Goal: Task Accomplishment & Management: Complete application form

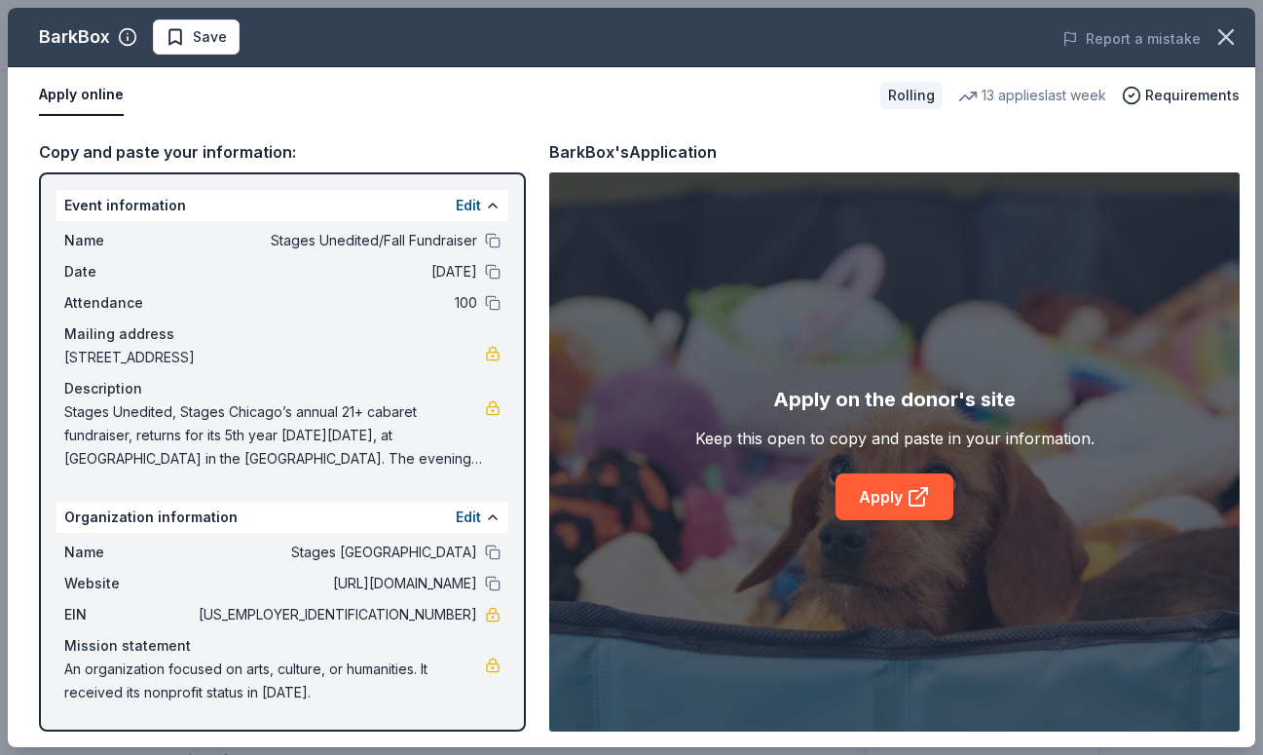
scroll to position [85, 0]
click at [1225, 39] on icon "button" at bounding box center [1226, 36] width 27 height 27
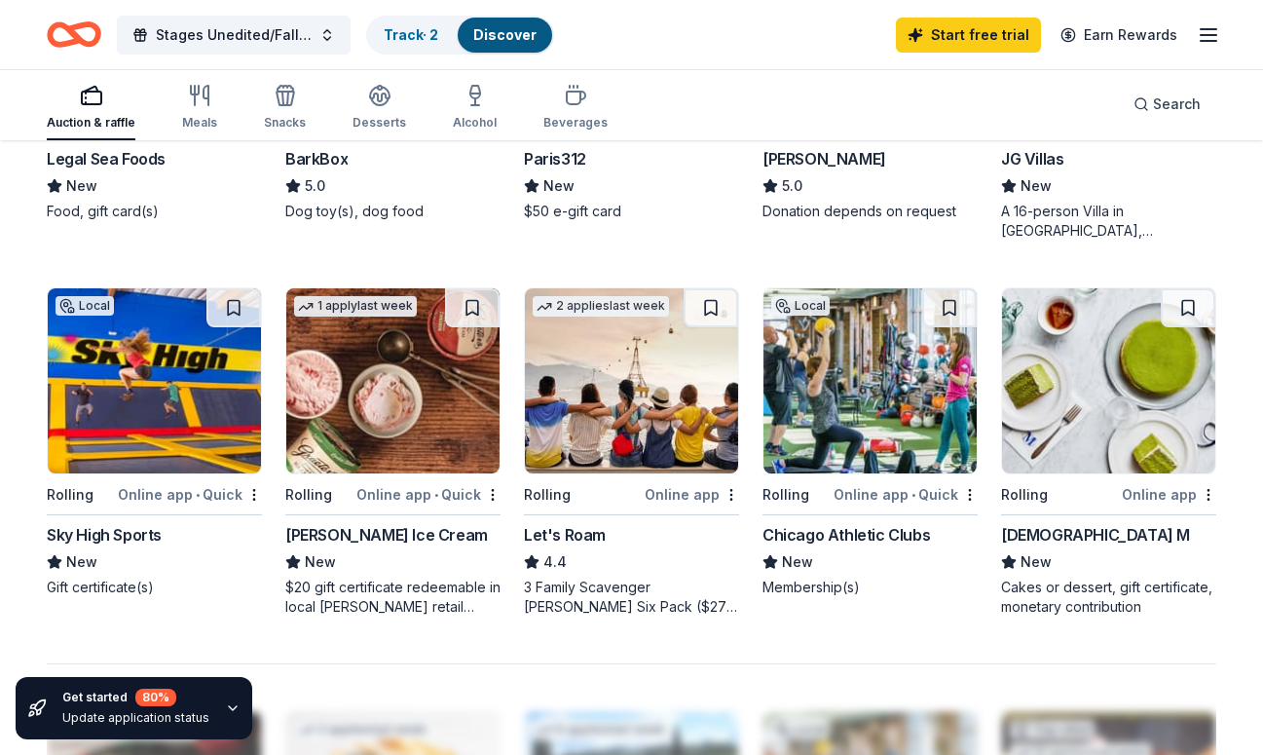
scroll to position [1201, 0]
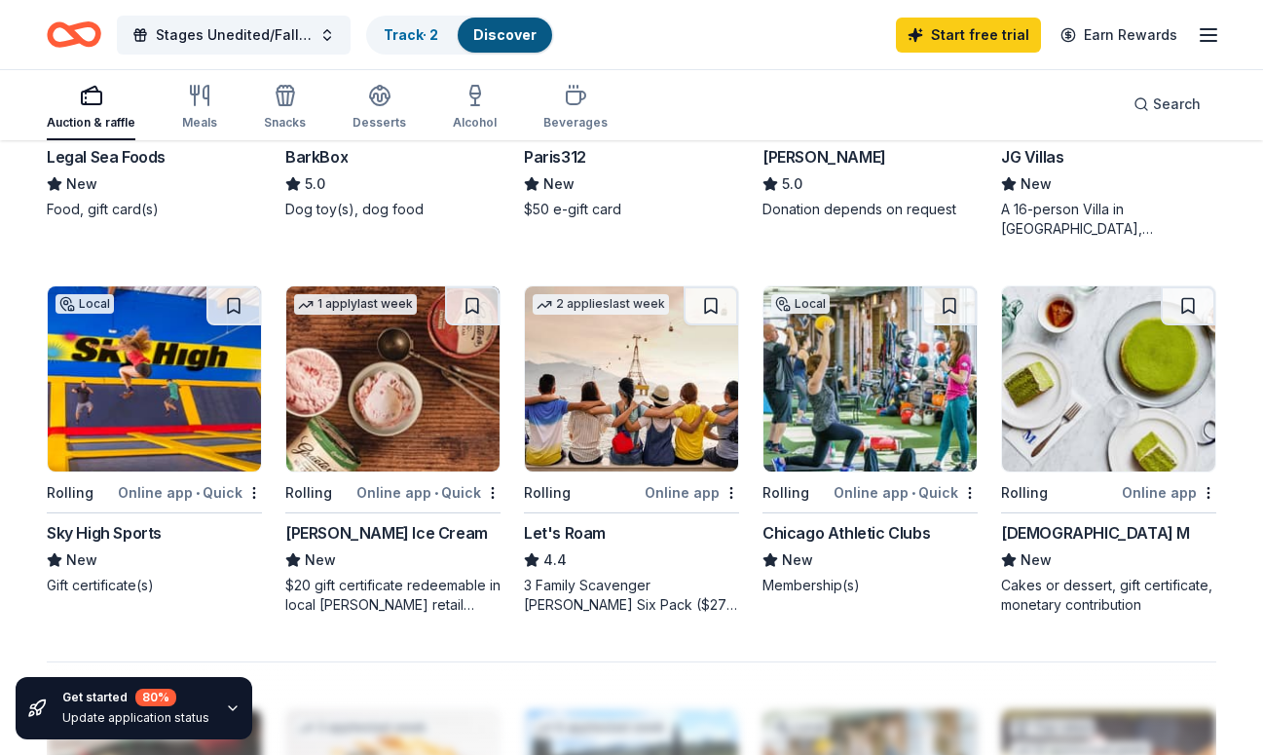
click at [1069, 491] on div "Rolling" at bounding box center [1059, 492] width 117 height 24
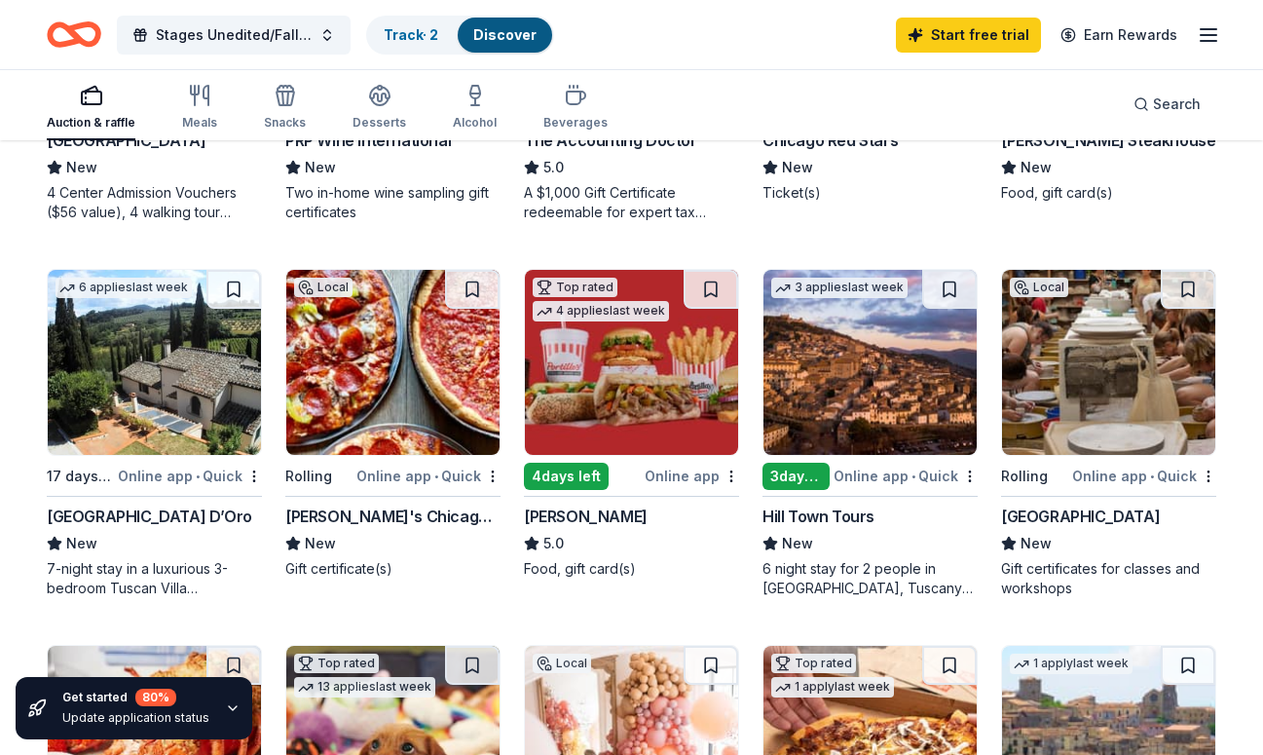
scroll to position [470, 0]
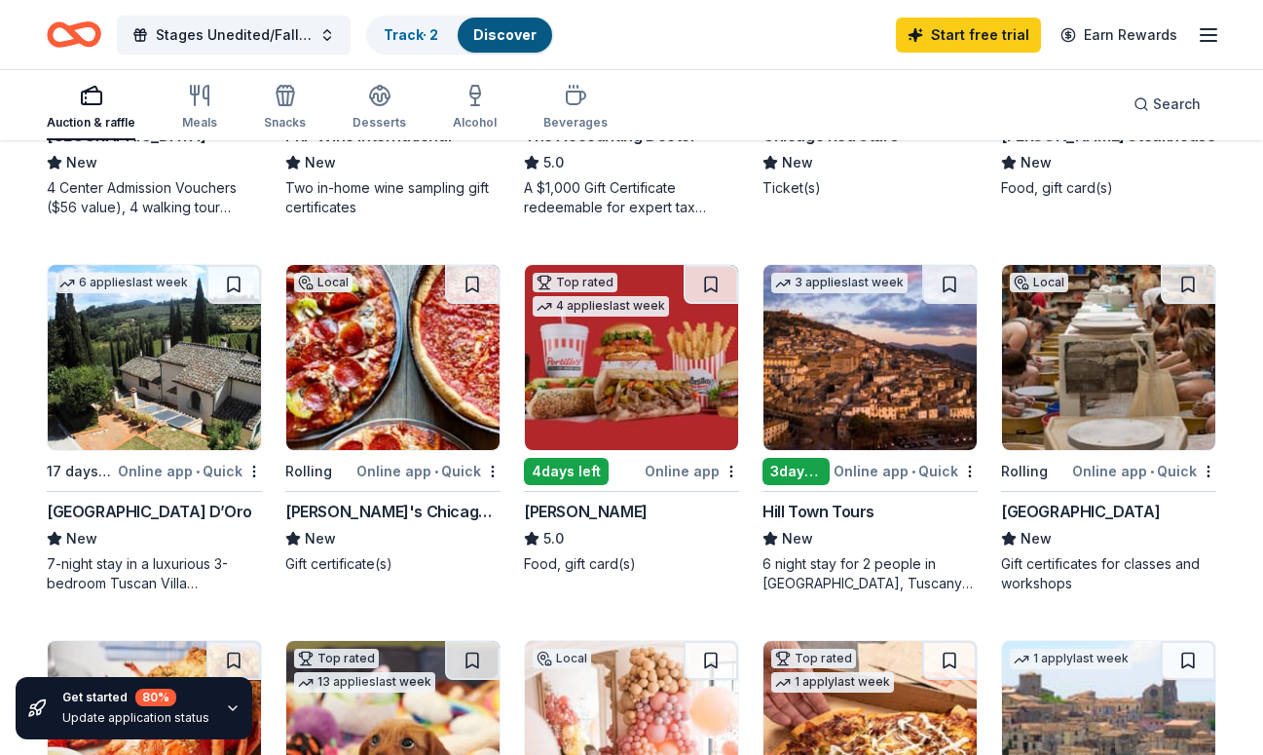
click at [670, 357] on img at bounding box center [631, 357] width 213 height 185
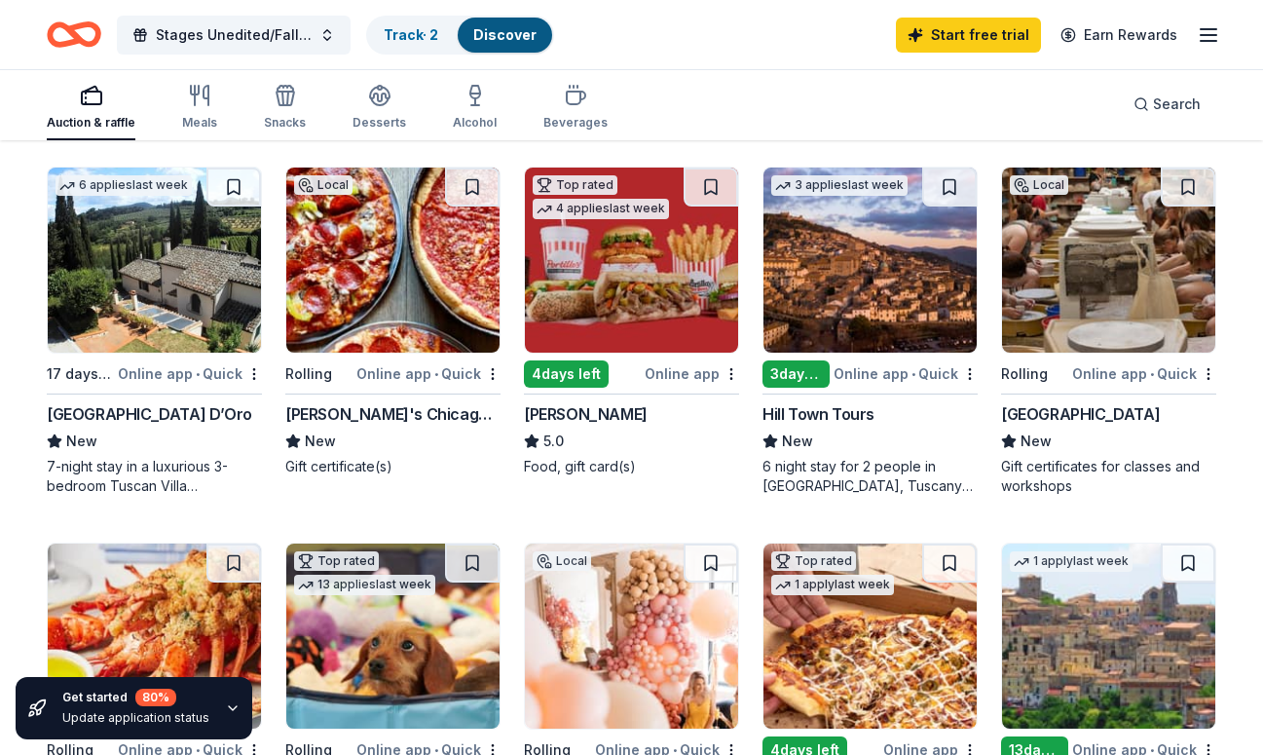
scroll to position [574, 0]
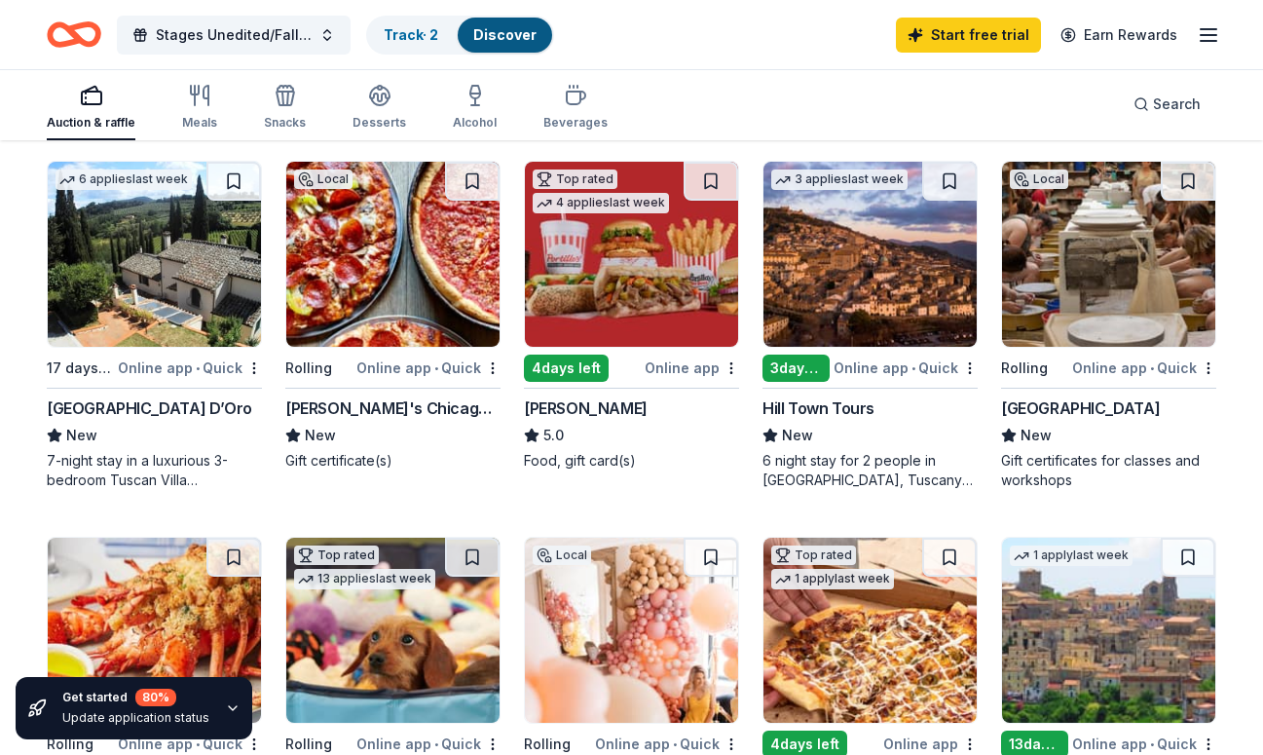
click at [1065, 227] on img at bounding box center [1108, 254] width 213 height 185
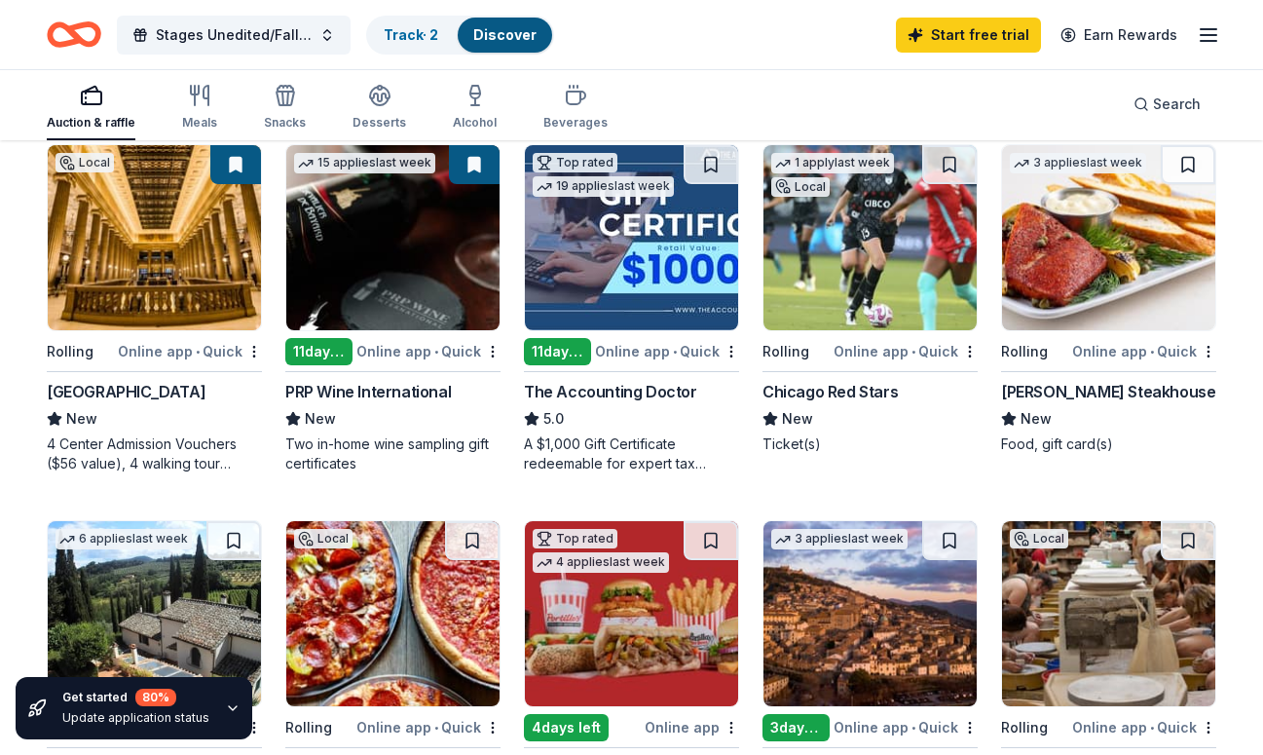
scroll to position [0, 0]
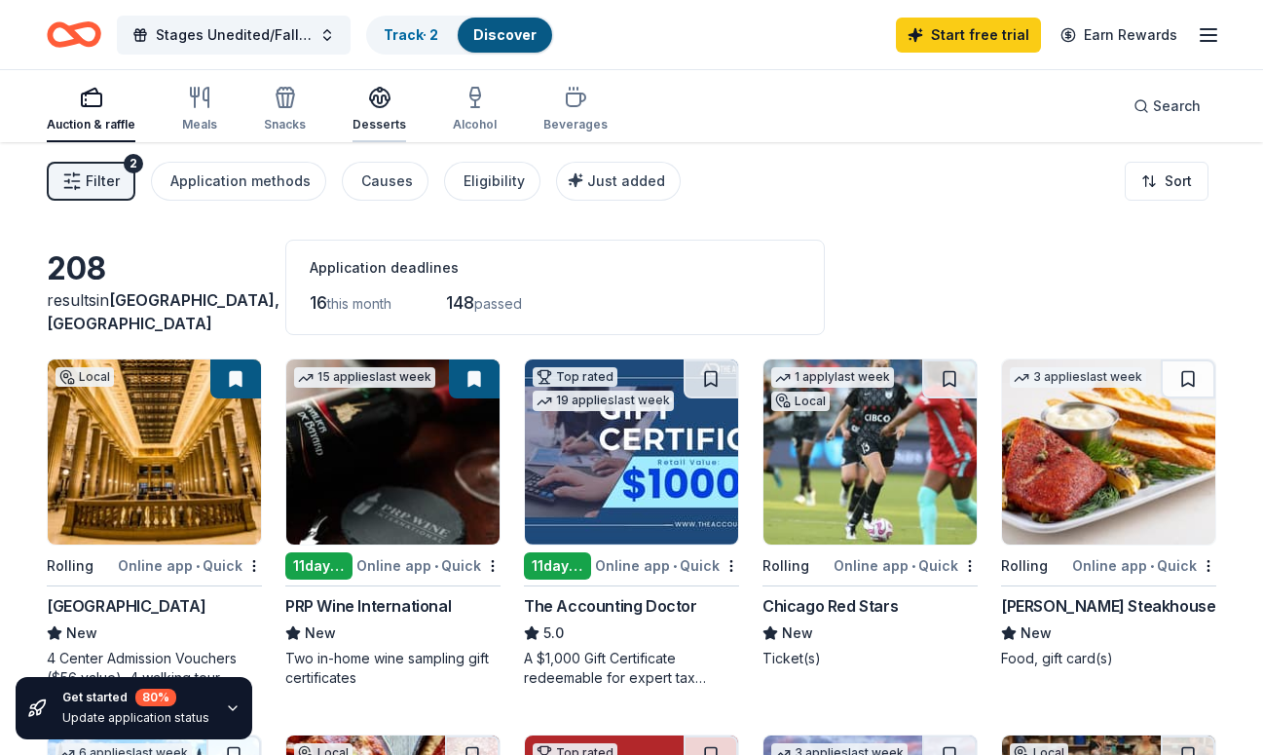
click at [384, 105] on icon "button" at bounding box center [379, 97] width 23 height 23
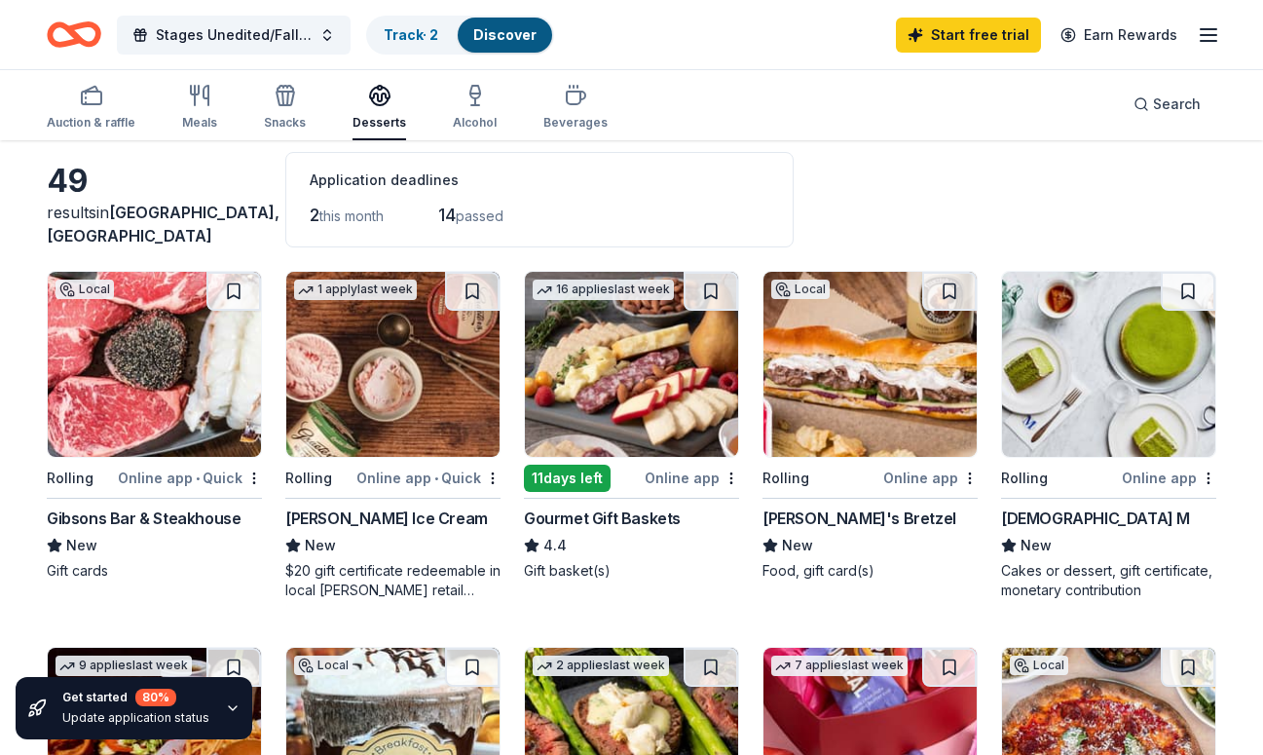
scroll to position [91, 0]
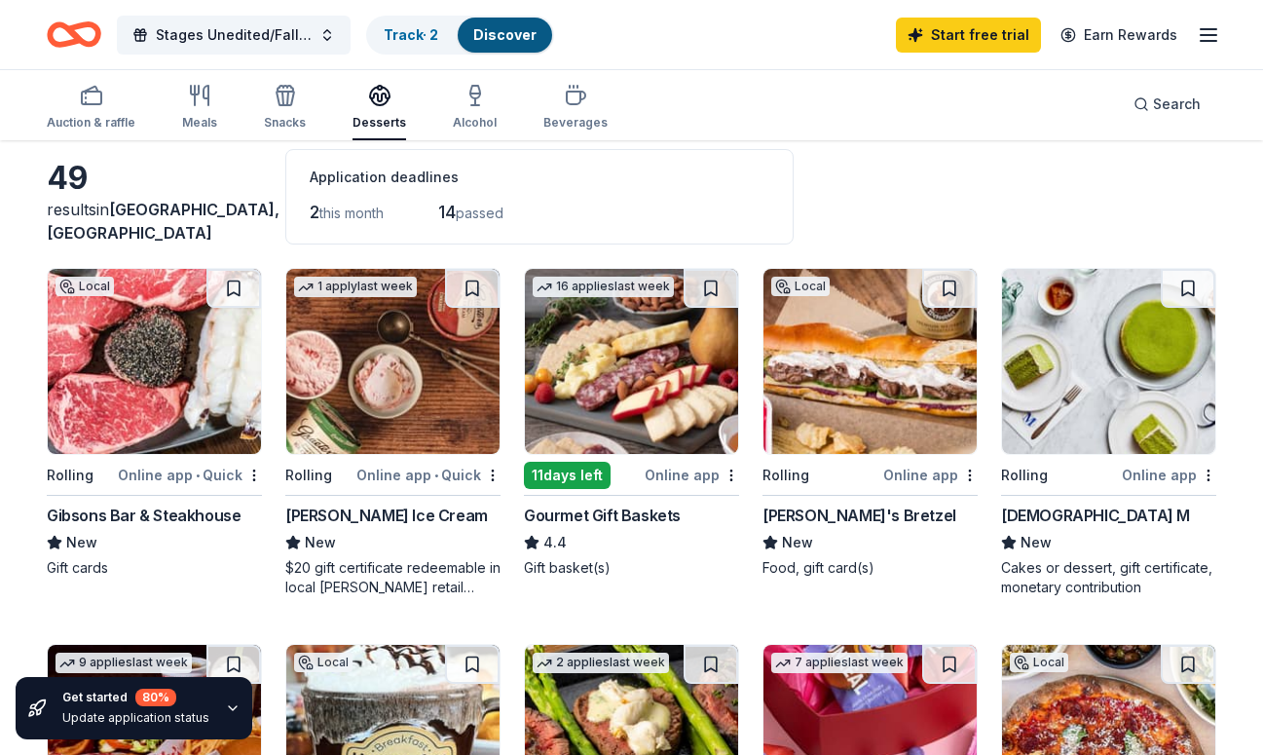
click at [139, 495] on hr at bounding box center [154, 495] width 215 height 1
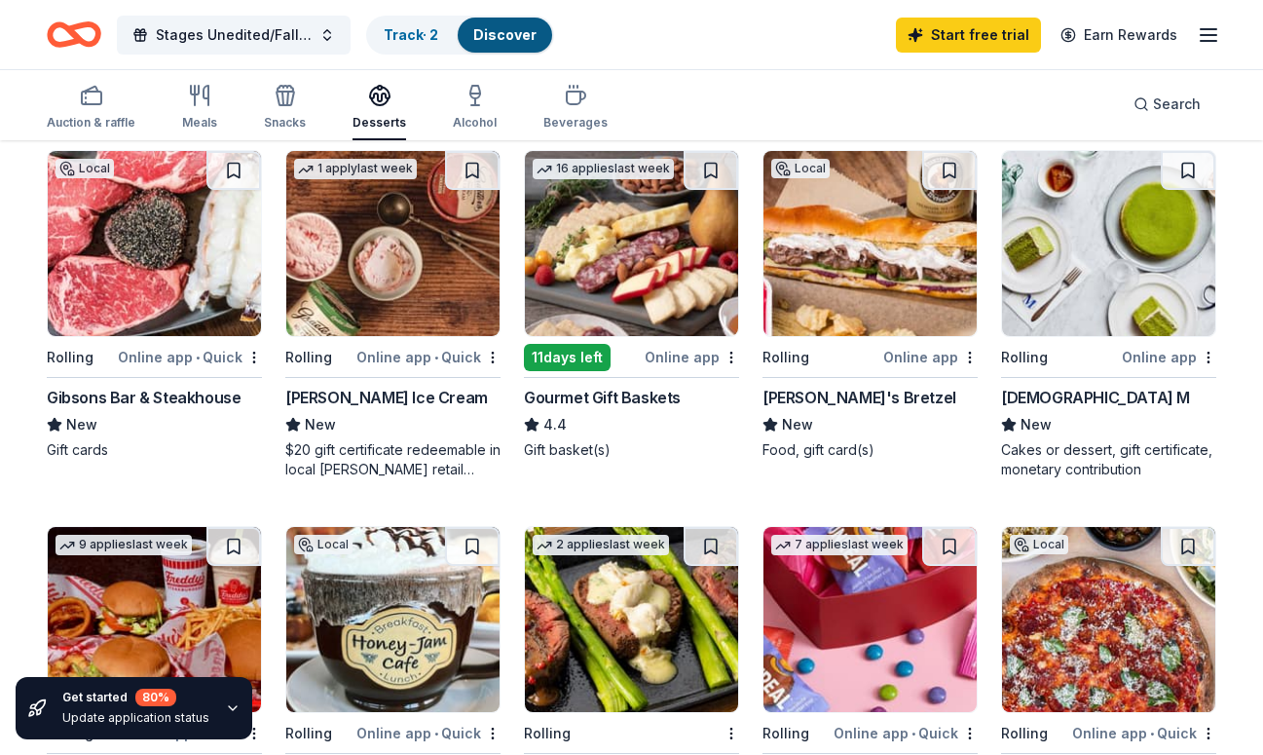
scroll to position [201, 0]
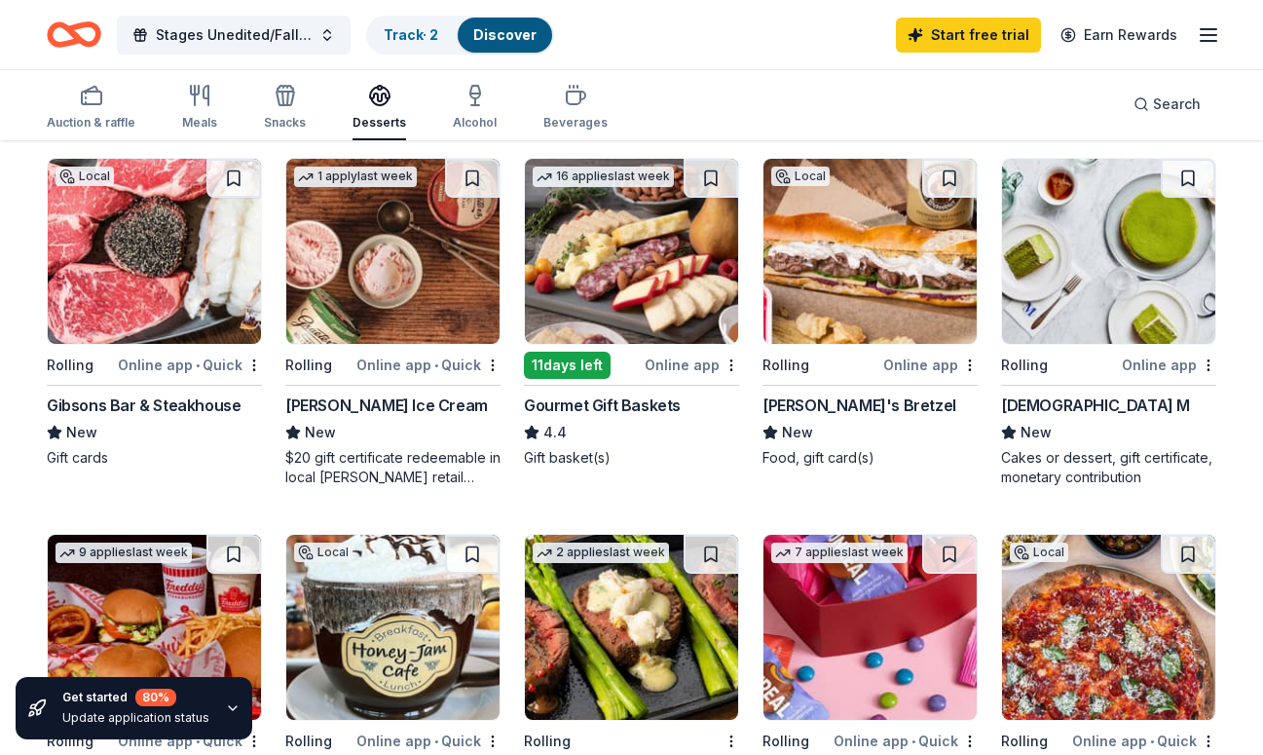
click at [615, 285] on img at bounding box center [631, 251] width 213 height 185
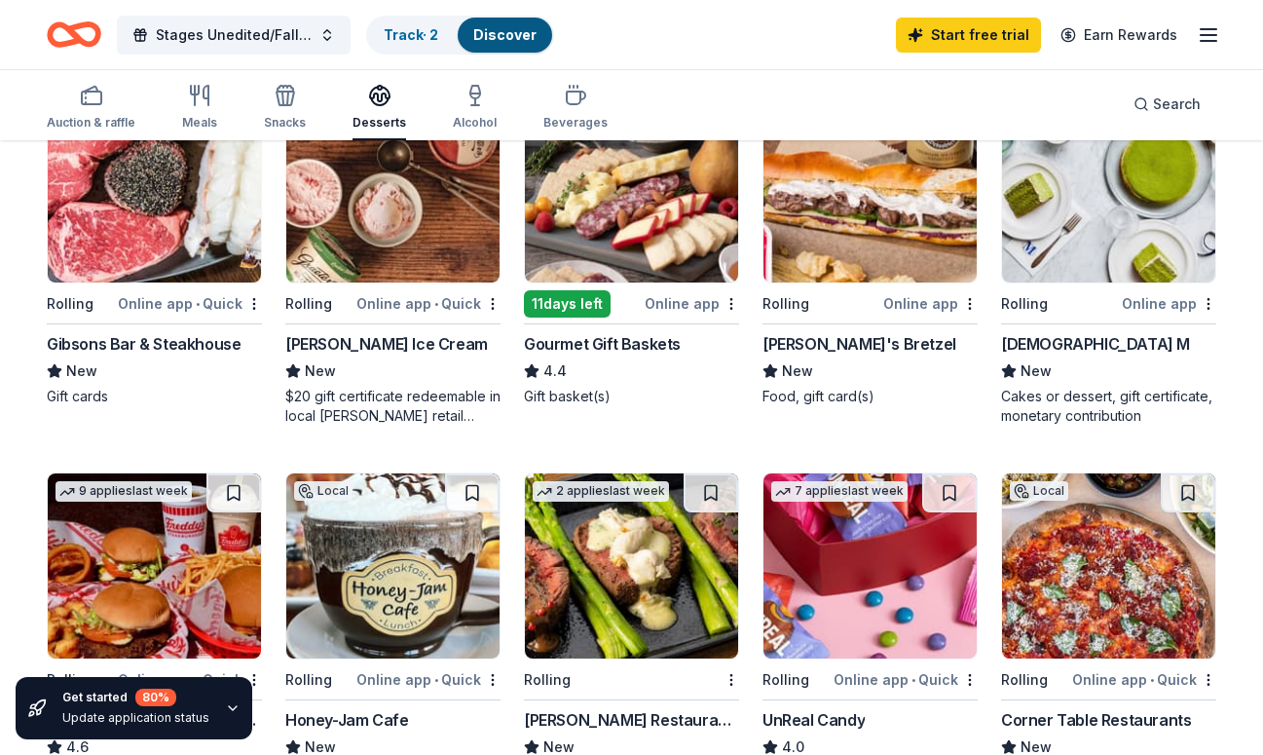
scroll to position [258, 0]
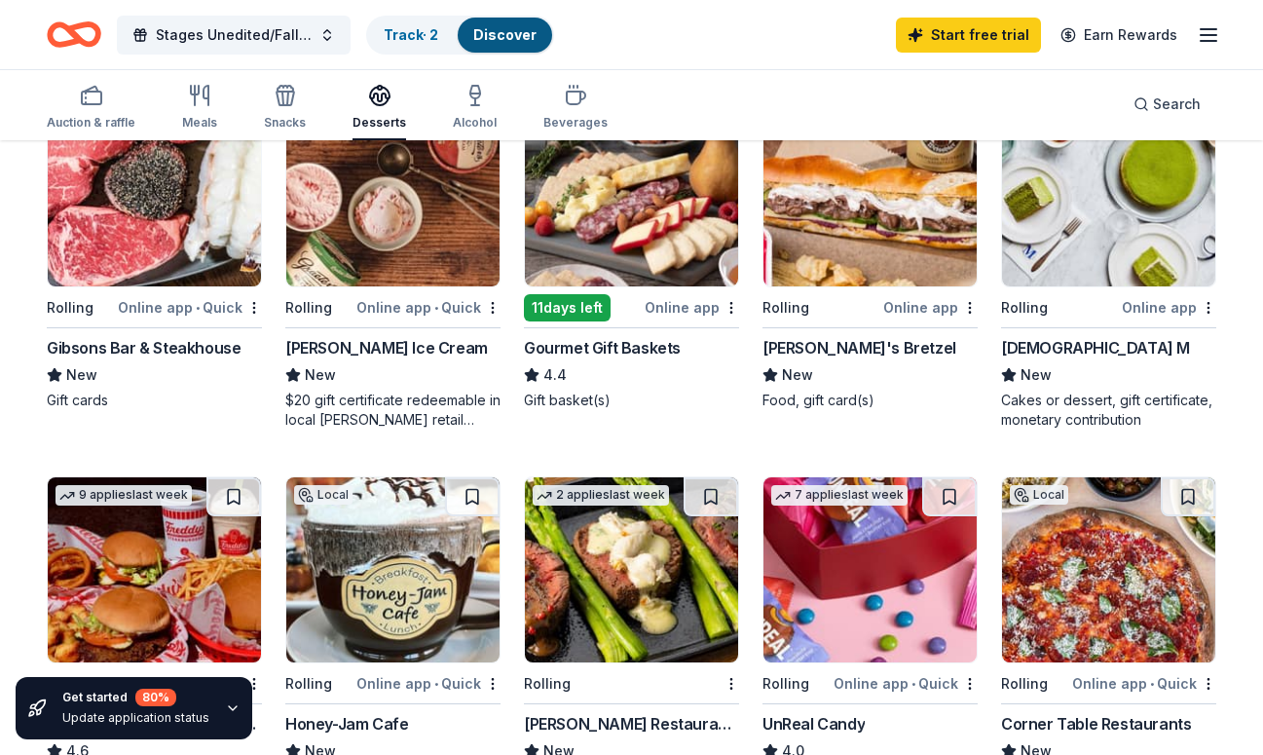
click at [701, 277] on img at bounding box center [631, 193] width 213 height 185
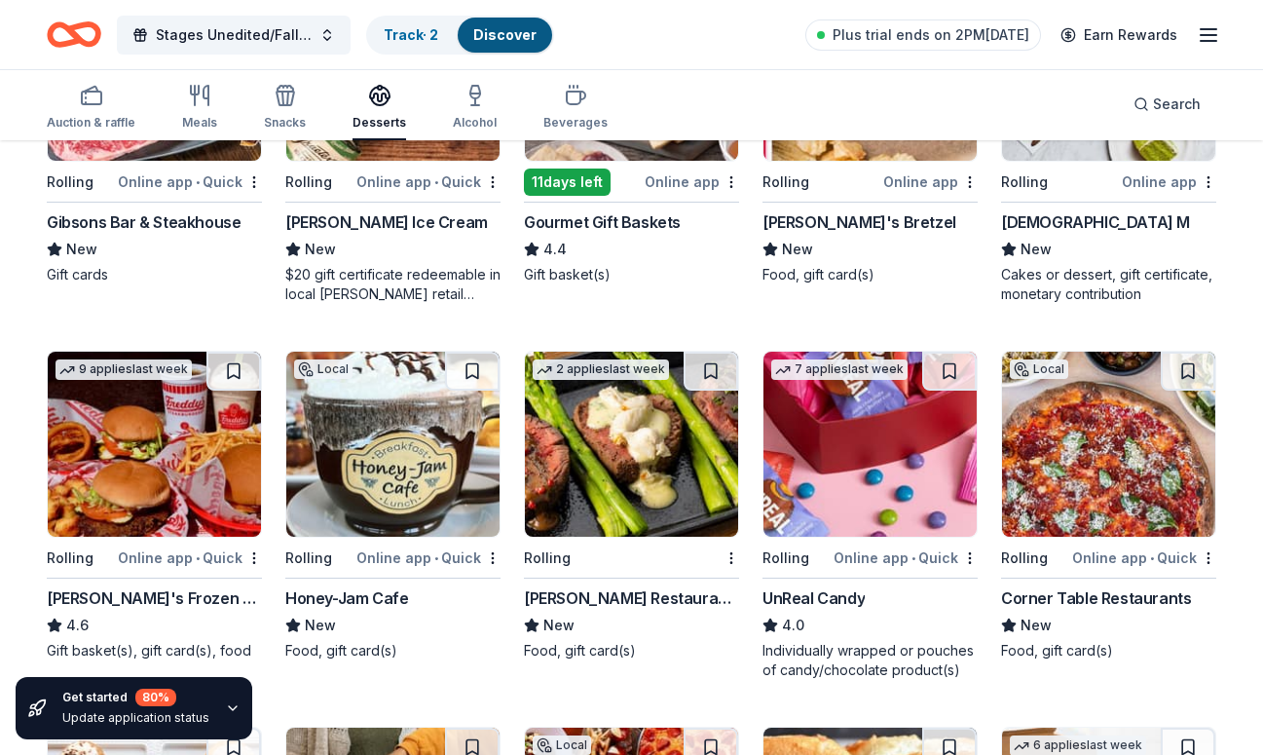
scroll to position [385, 0]
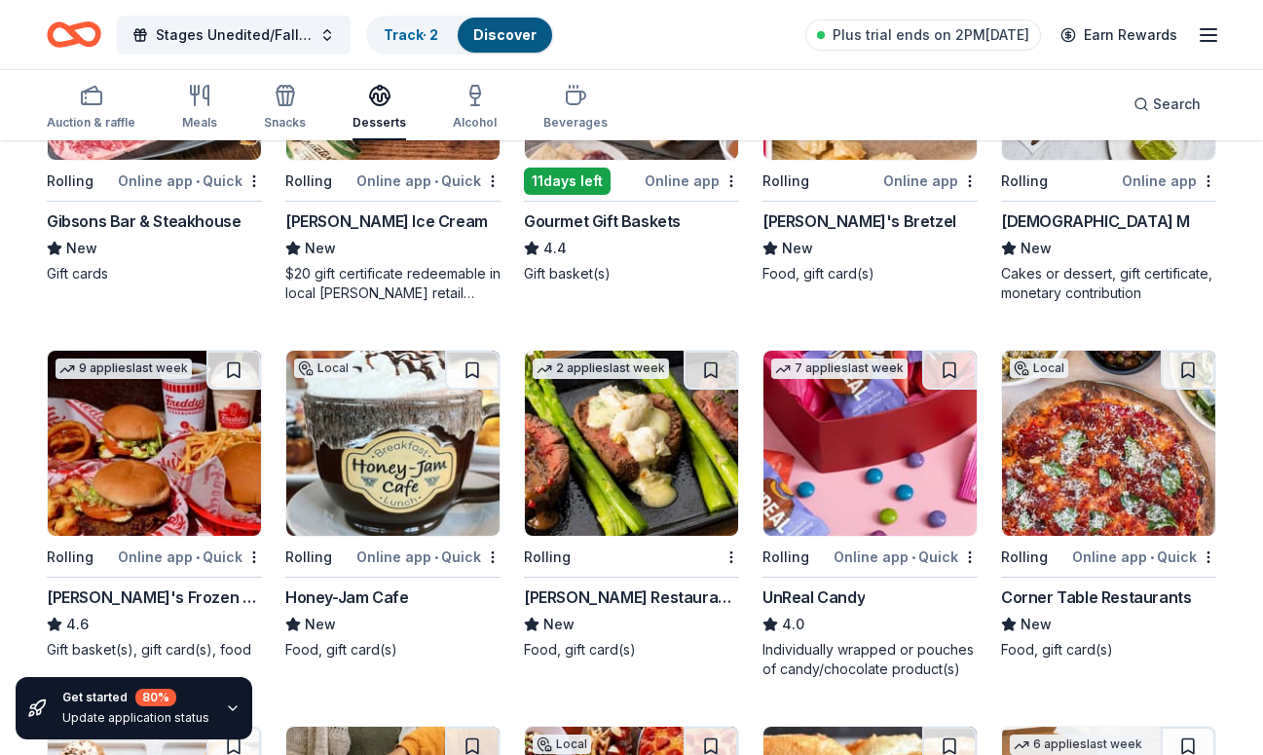
click at [826, 546] on div "Rolling" at bounding box center [796, 557] width 67 height 24
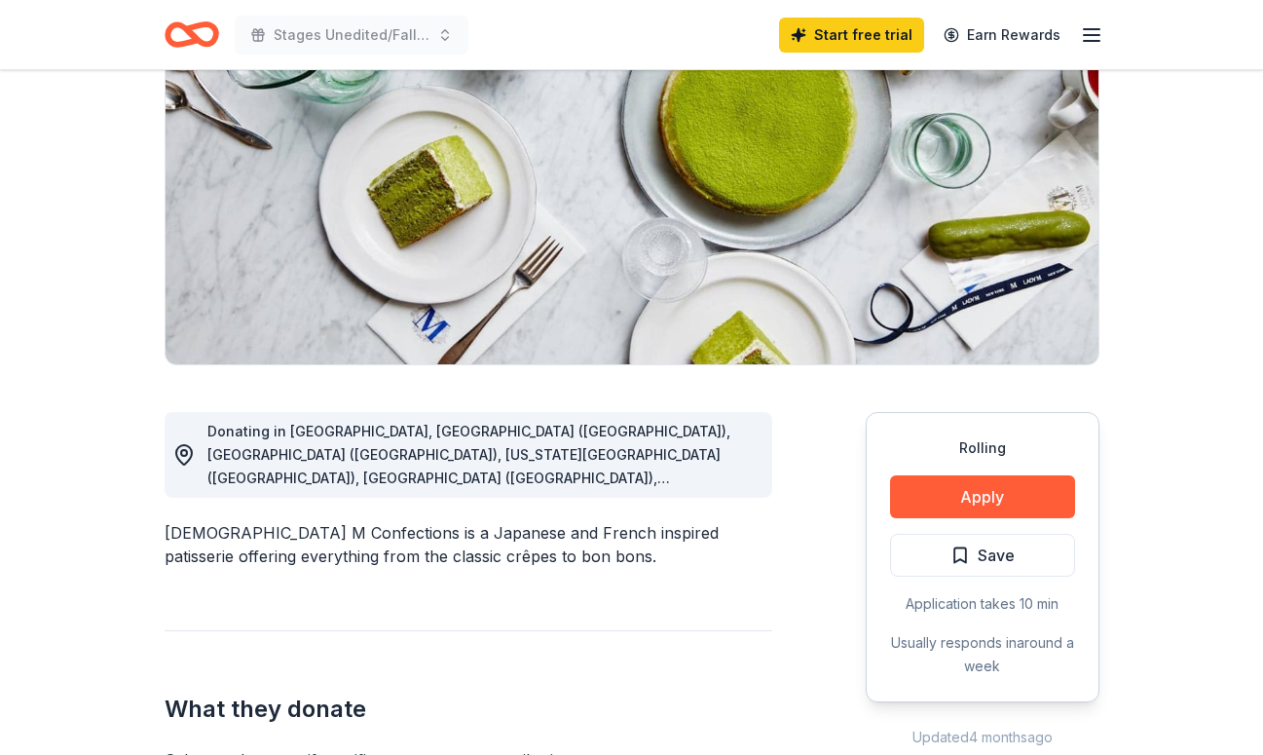
scroll to position [234, 0]
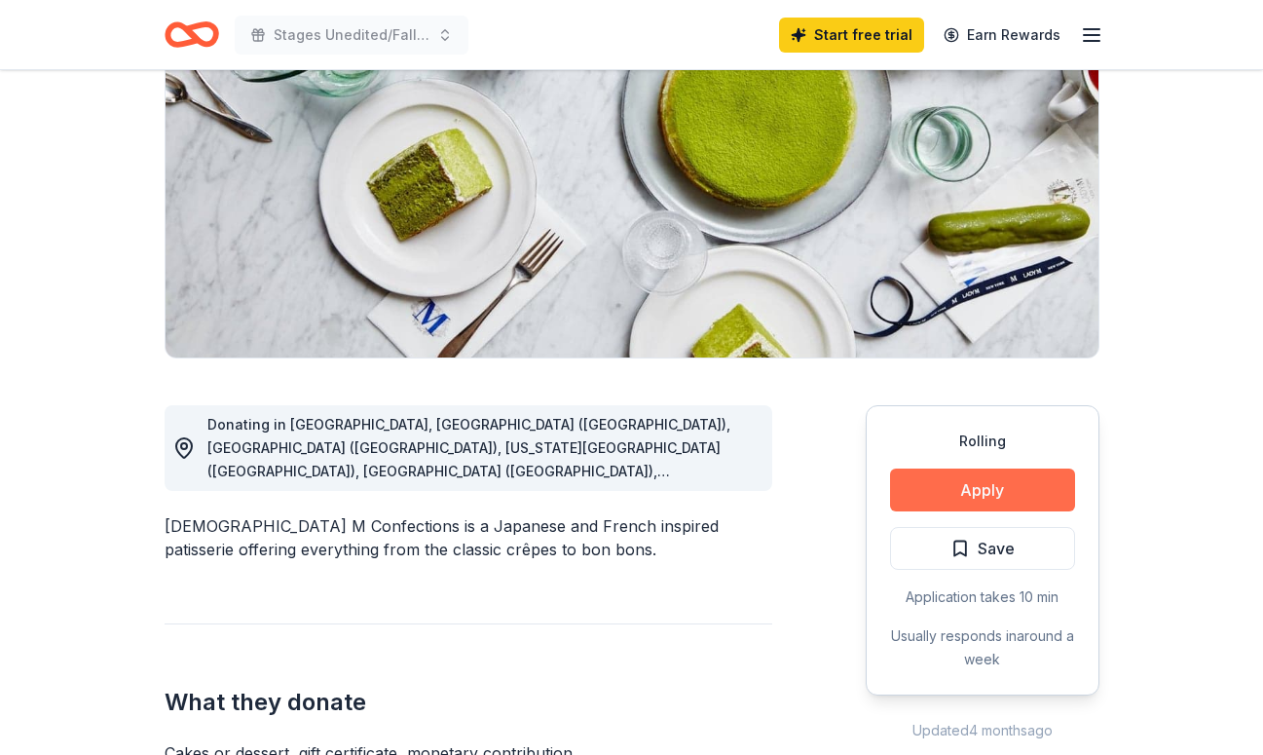
click at [996, 477] on button "Apply" at bounding box center [982, 490] width 185 height 43
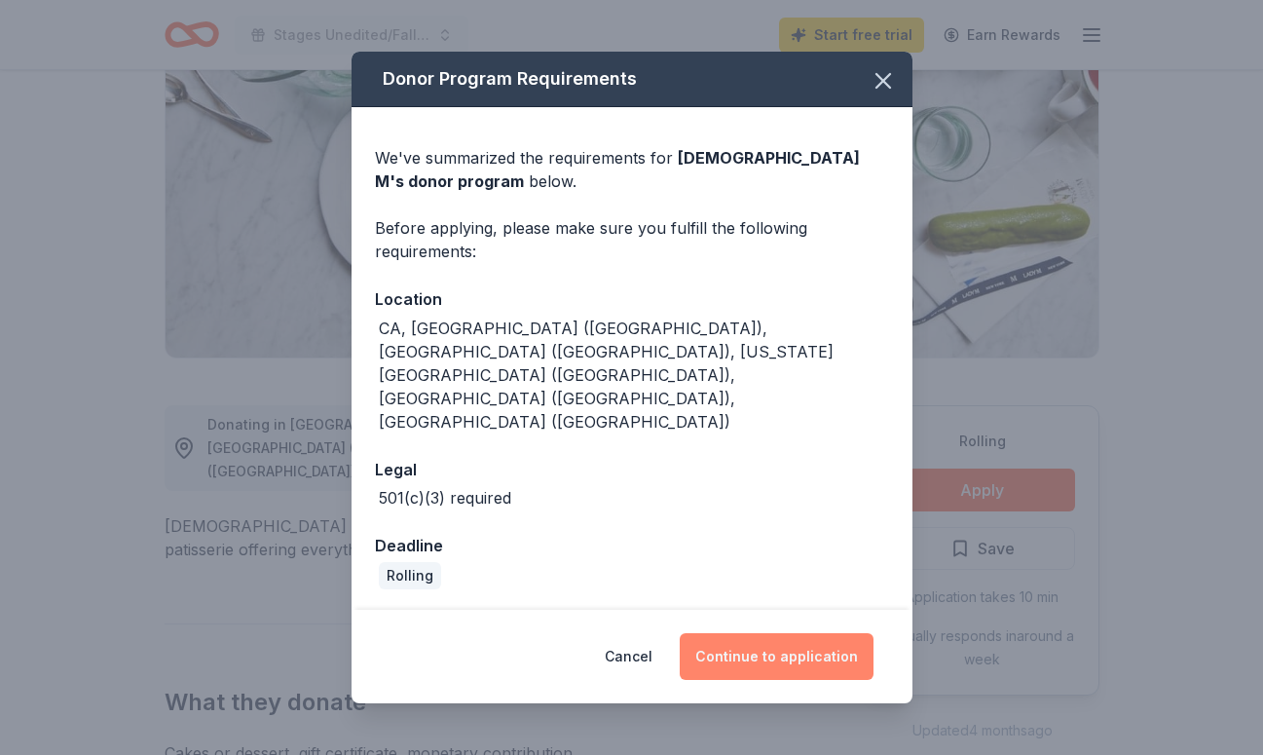
click at [760, 633] on button "Continue to application" at bounding box center [777, 656] width 194 height 47
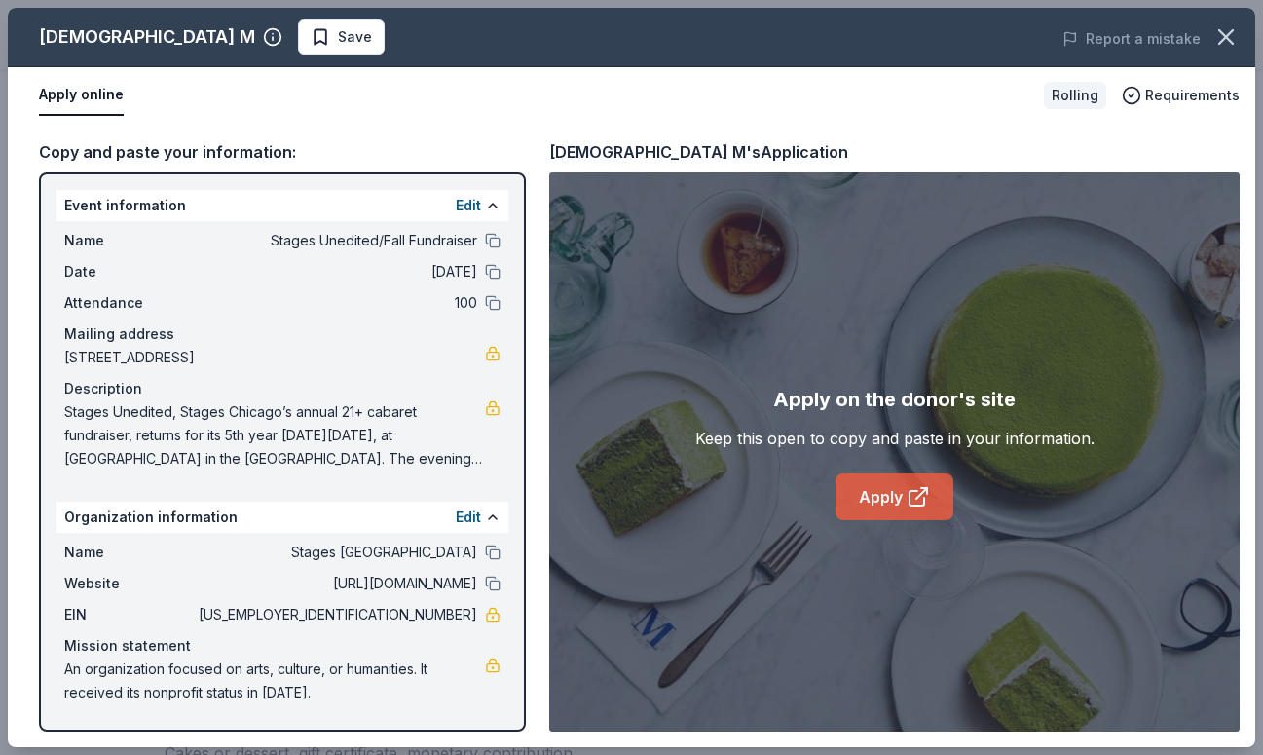
click at [921, 510] on link "Apply" at bounding box center [895, 496] width 118 height 47
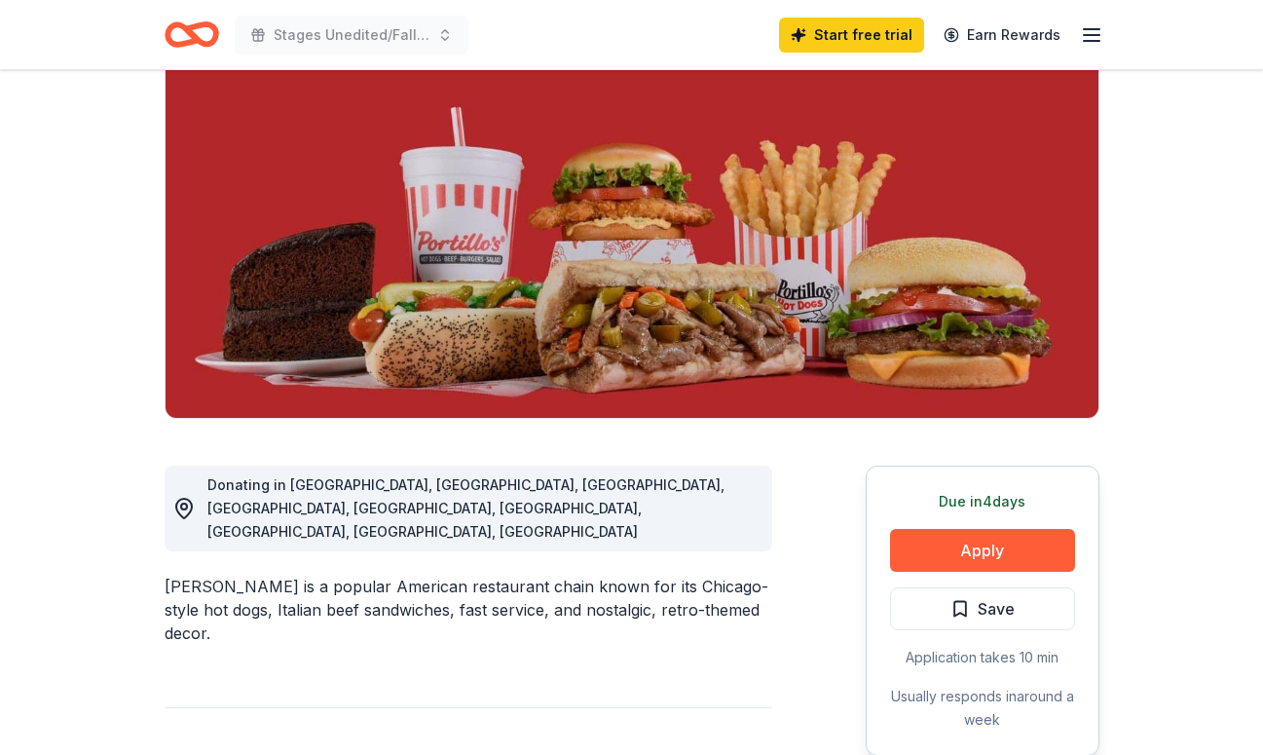
scroll to position [178, 0]
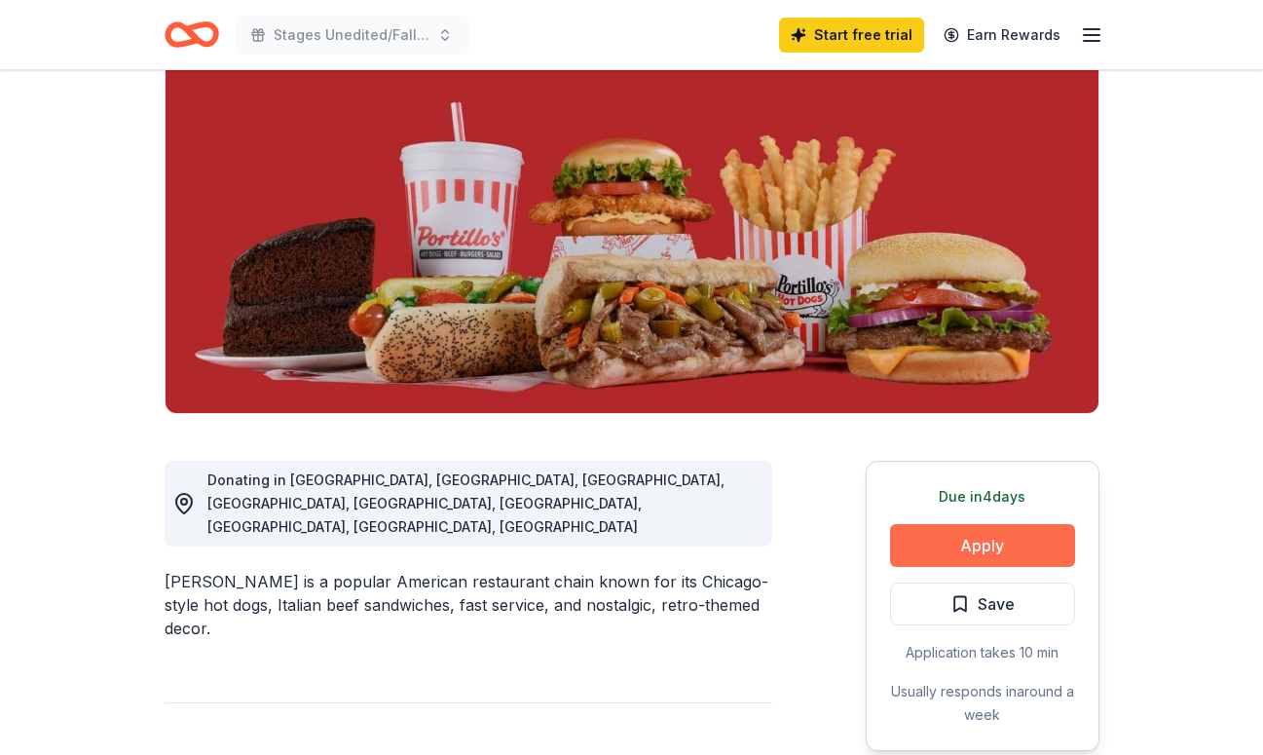
click at [1060, 545] on button "Apply" at bounding box center [982, 545] width 185 height 43
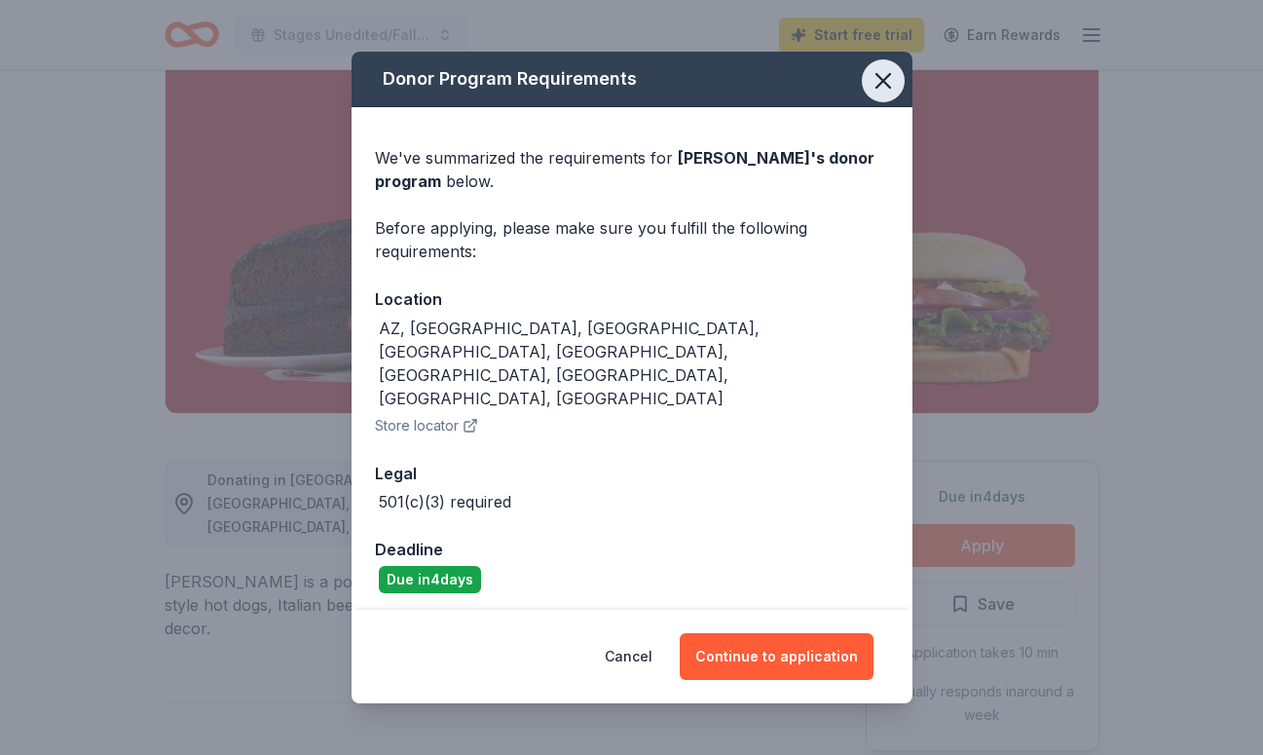
click at [883, 94] on icon "button" at bounding box center [883, 80] width 27 height 27
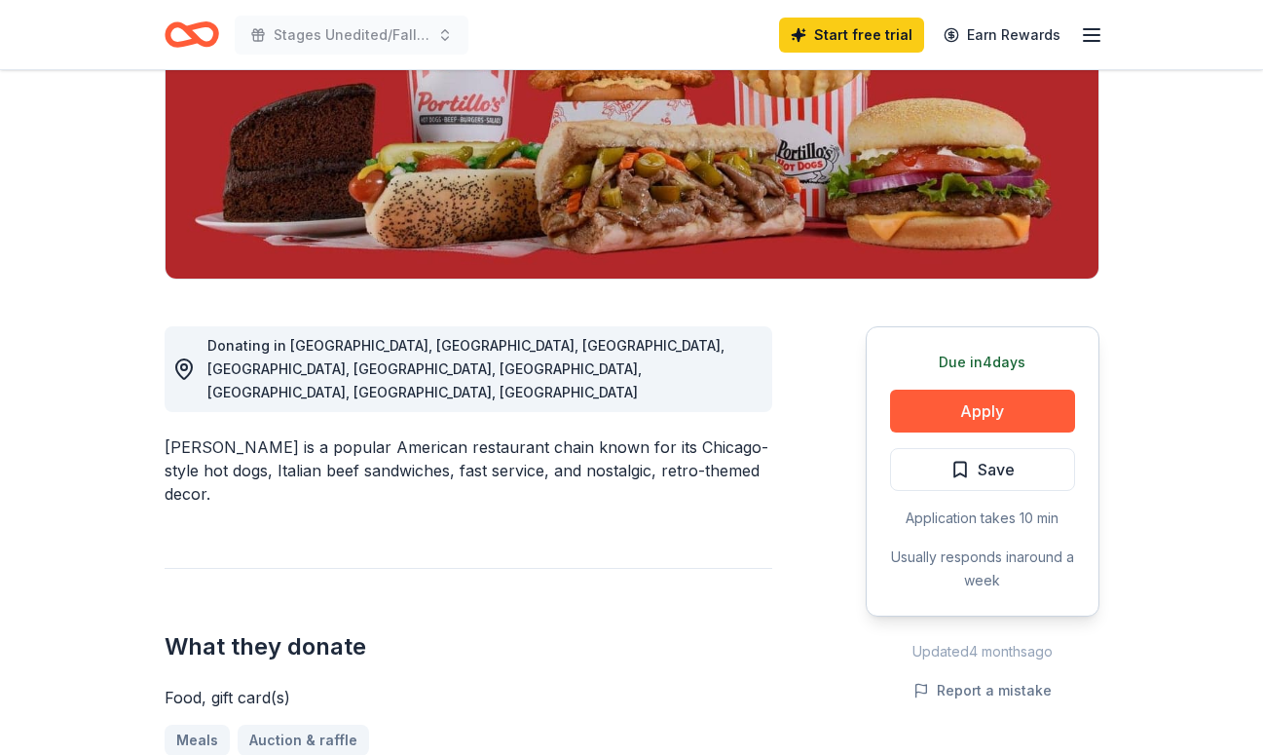
scroll to position [320, 0]
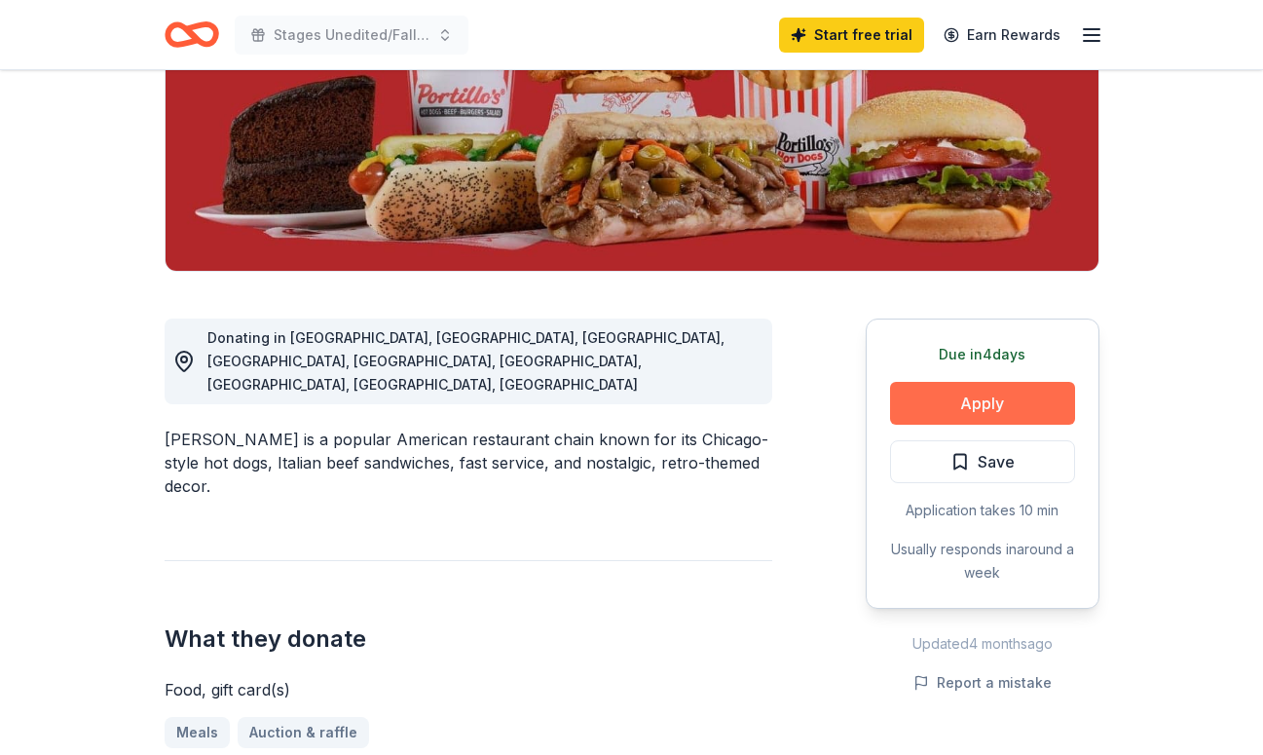
click at [943, 407] on button "Apply" at bounding box center [982, 403] width 185 height 43
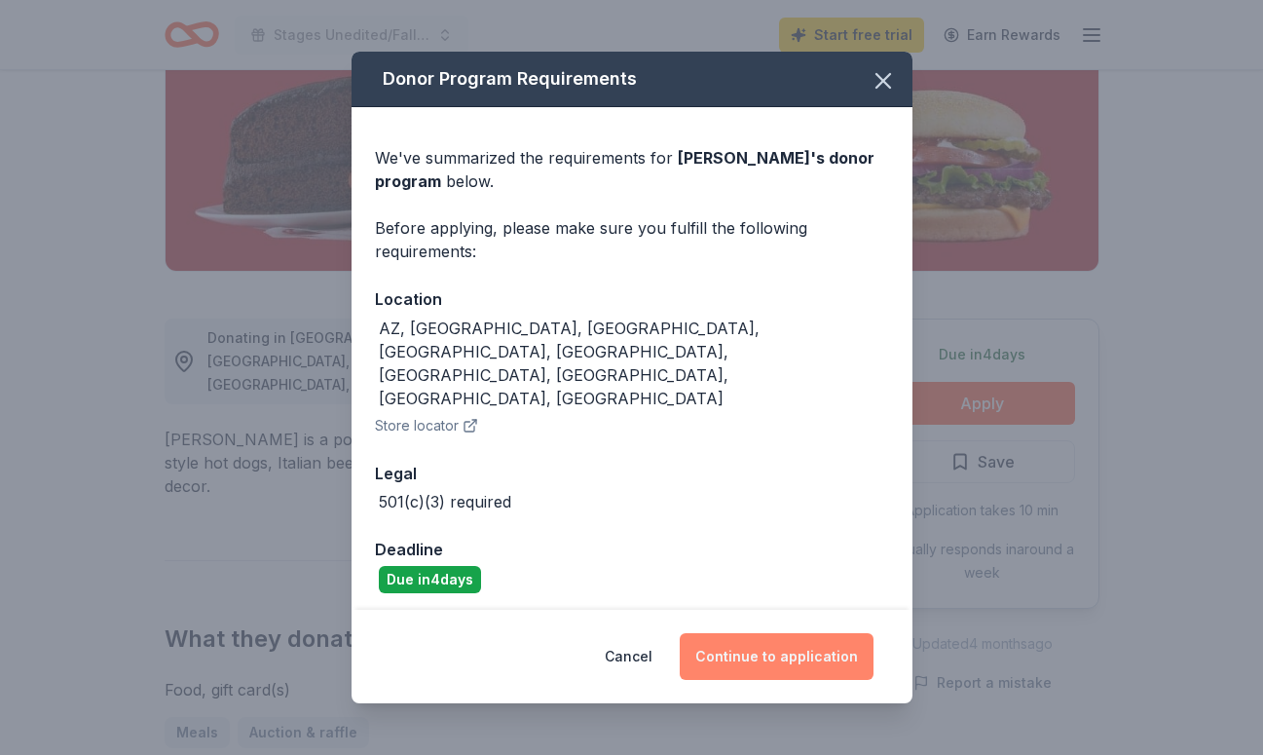
click at [780, 633] on button "Continue to application" at bounding box center [777, 656] width 194 height 47
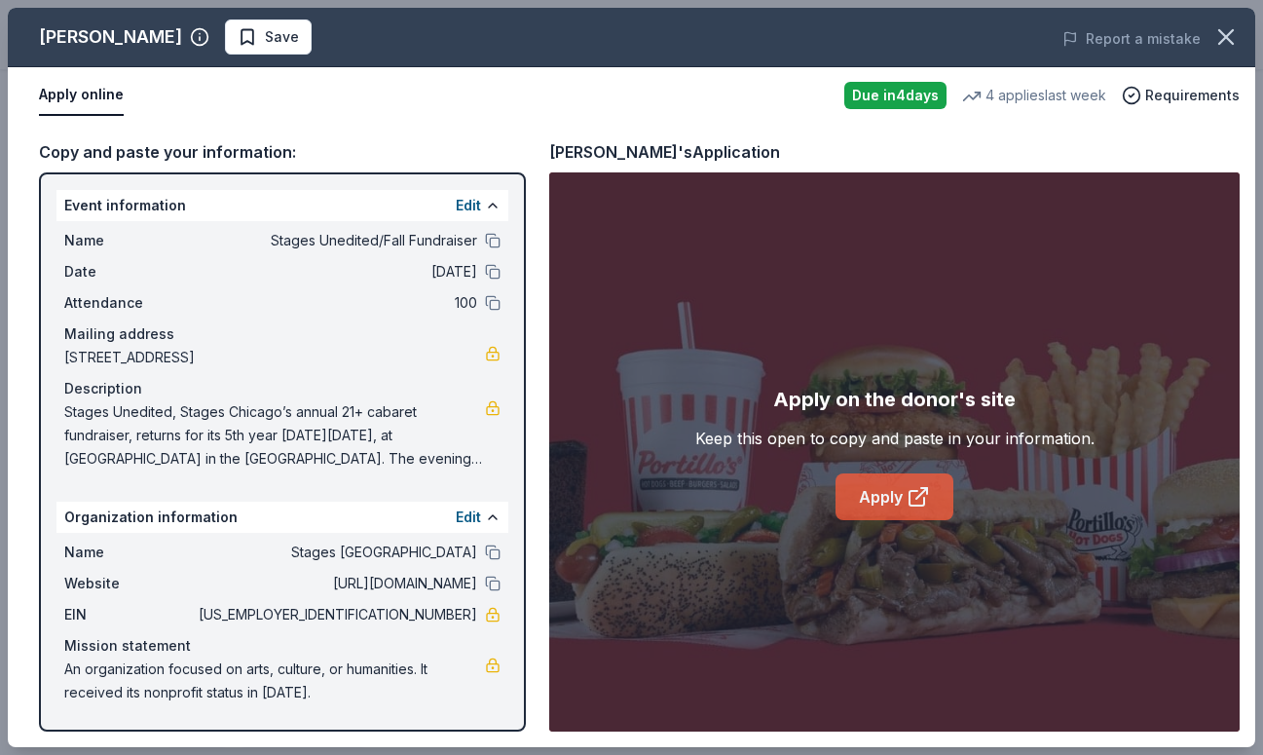
click at [887, 504] on link "Apply" at bounding box center [895, 496] width 118 height 47
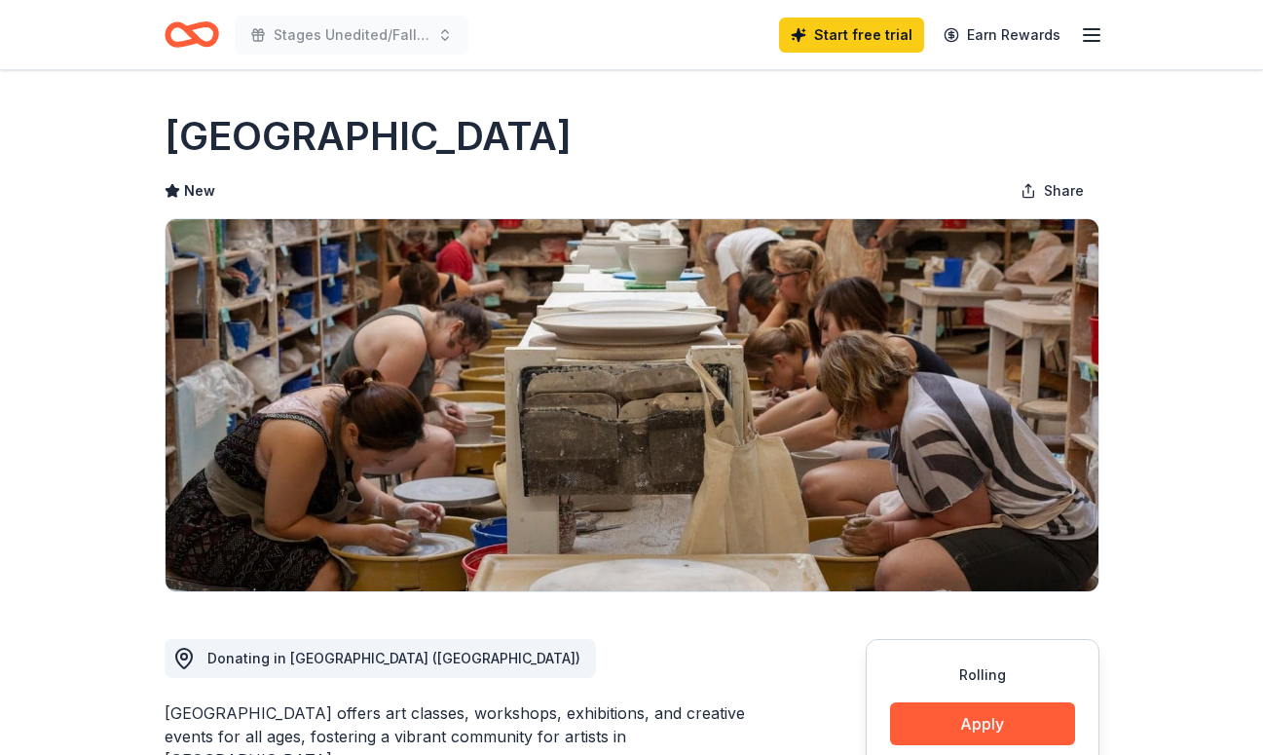
scroll to position [173, 0]
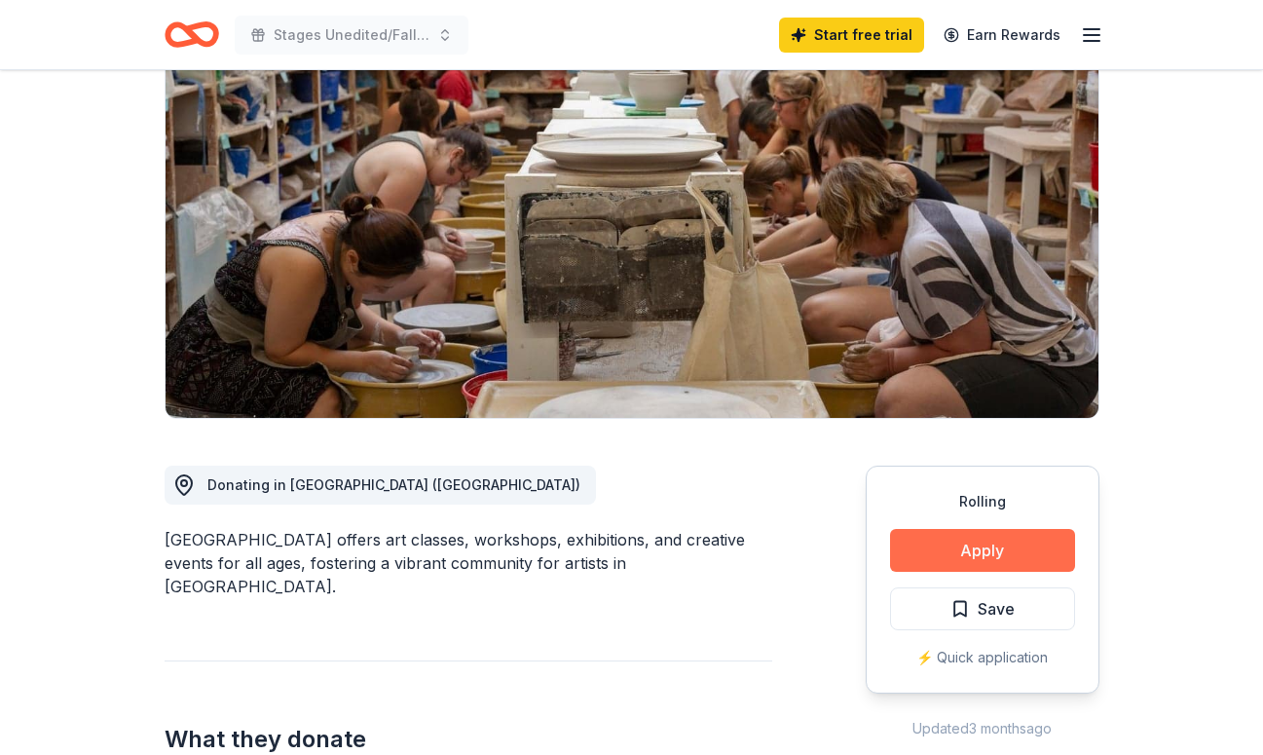
click at [999, 548] on button "Apply" at bounding box center [982, 550] width 185 height 43
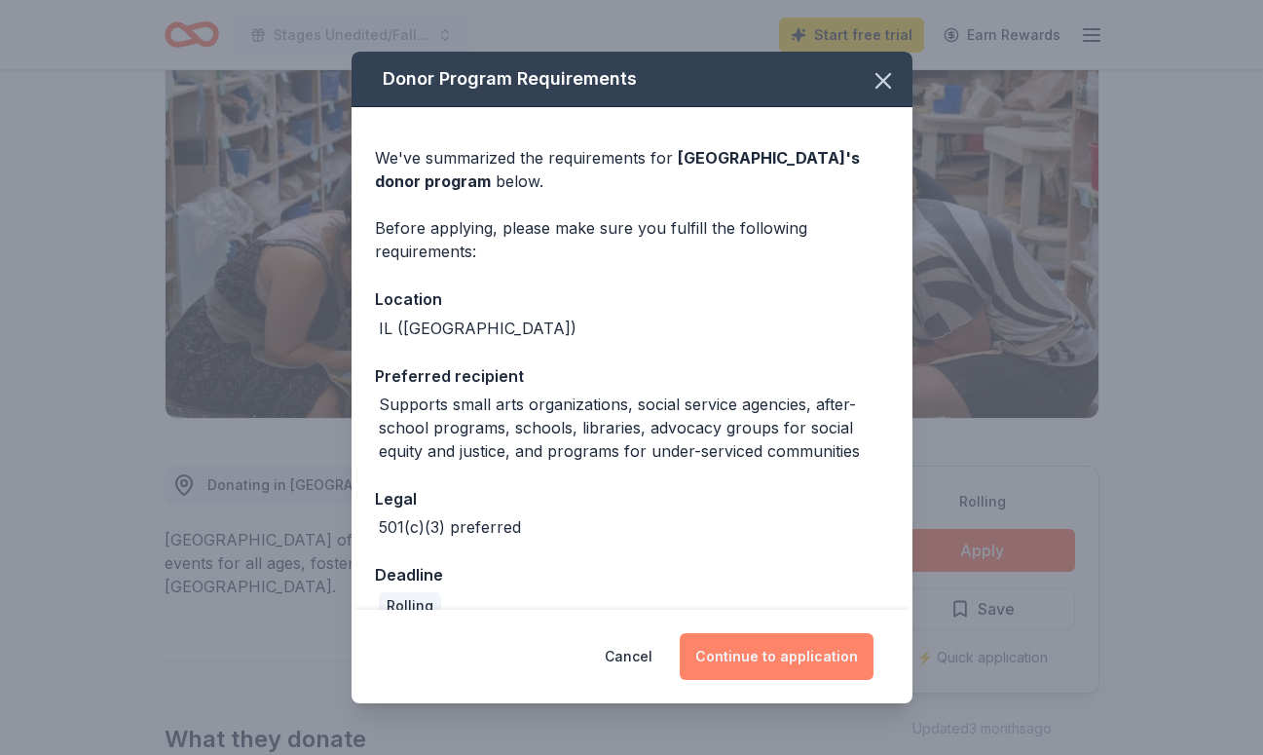
click at [798, 654] on button "Continue to application" at bounding box center [777, 656] width 194 height 47
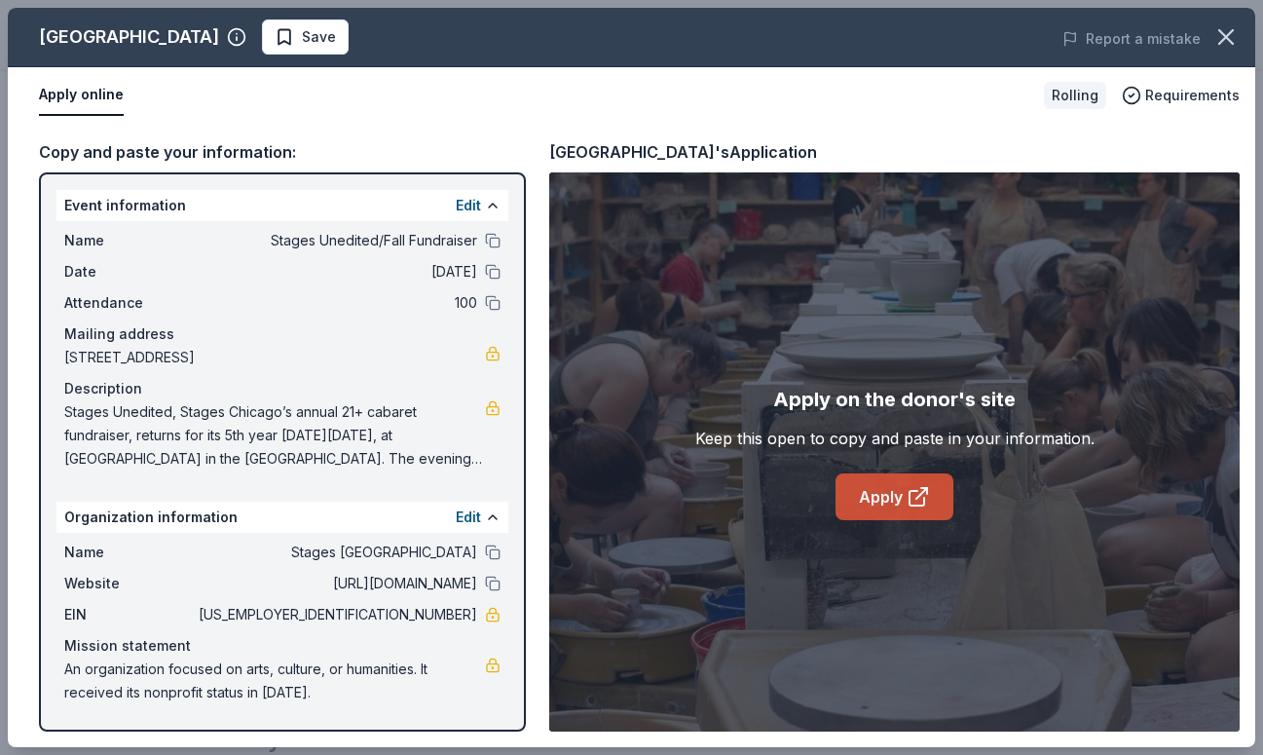
click at [912, 496] on icon at bounding box center [918, 496] width 23 height 23
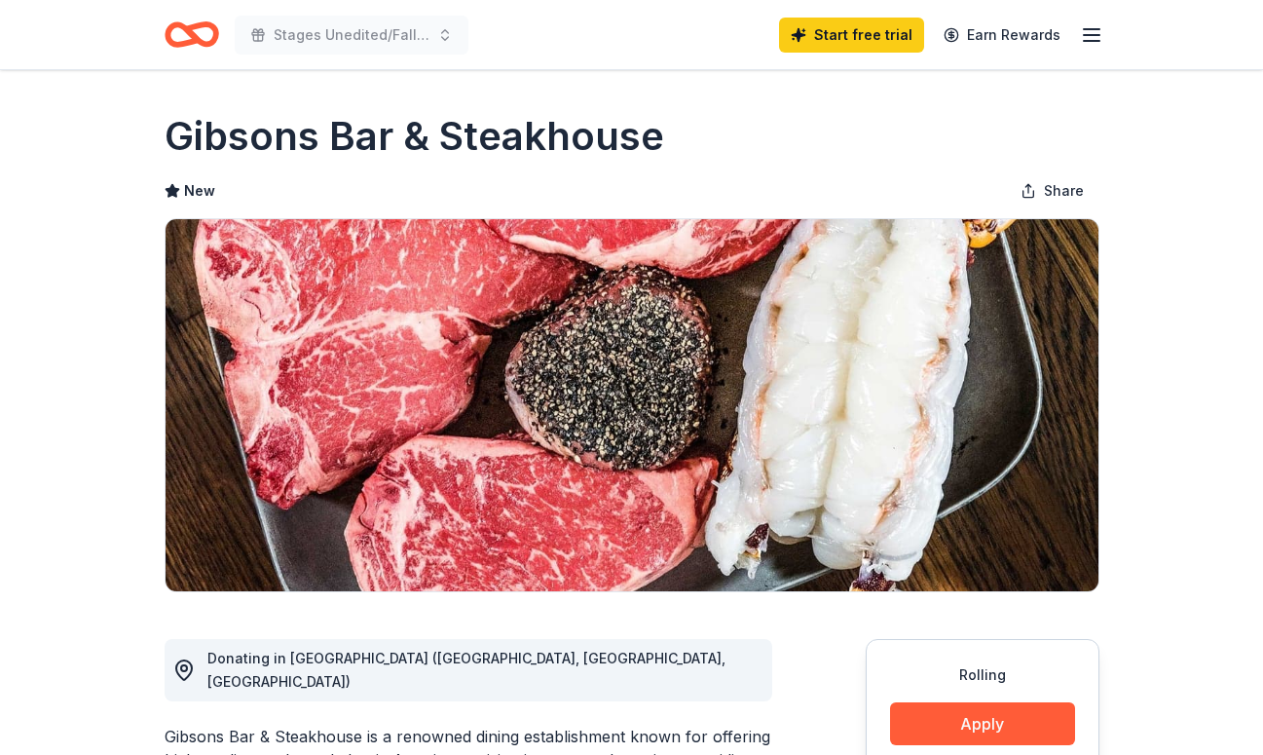
scroll to position [184, 0]
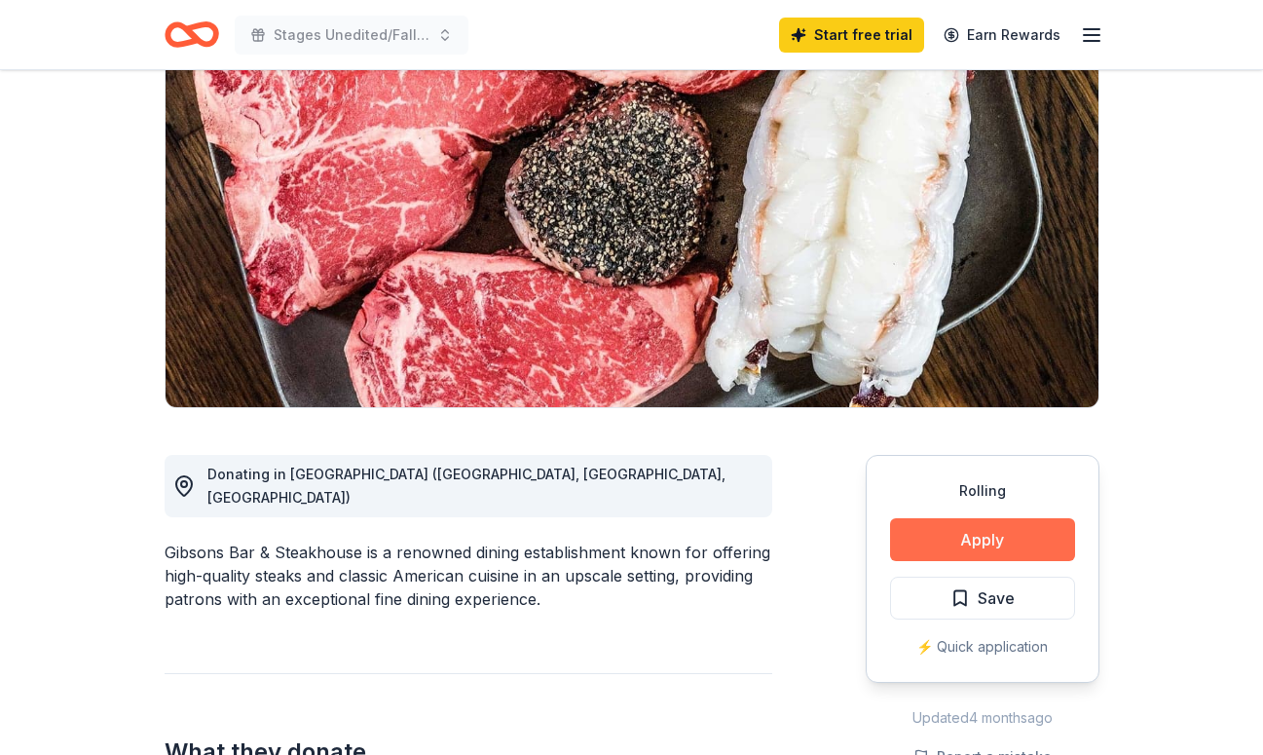
click at [1034, 521] on button "Apply" at bounding box center [982, 539] width 185 height 43
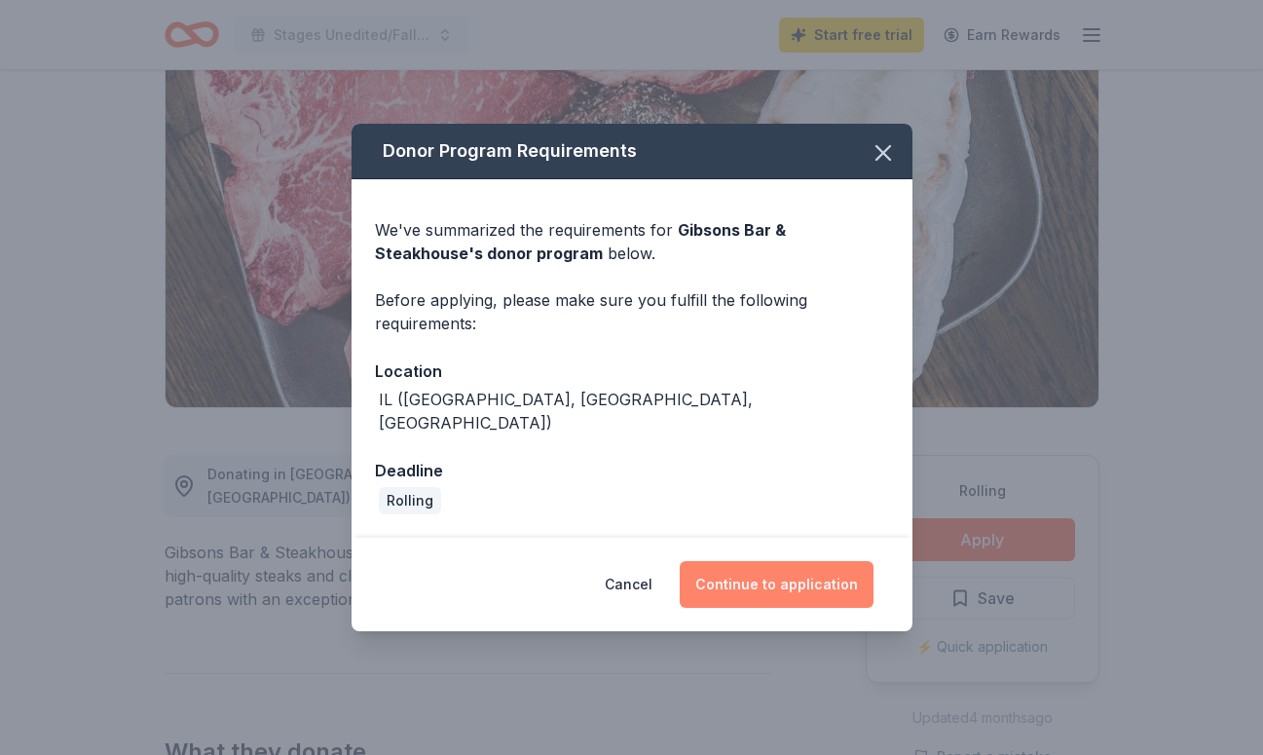
click at [796, 574] on button "Continue to application" at bounding box center [777, 584] width 194 height 47
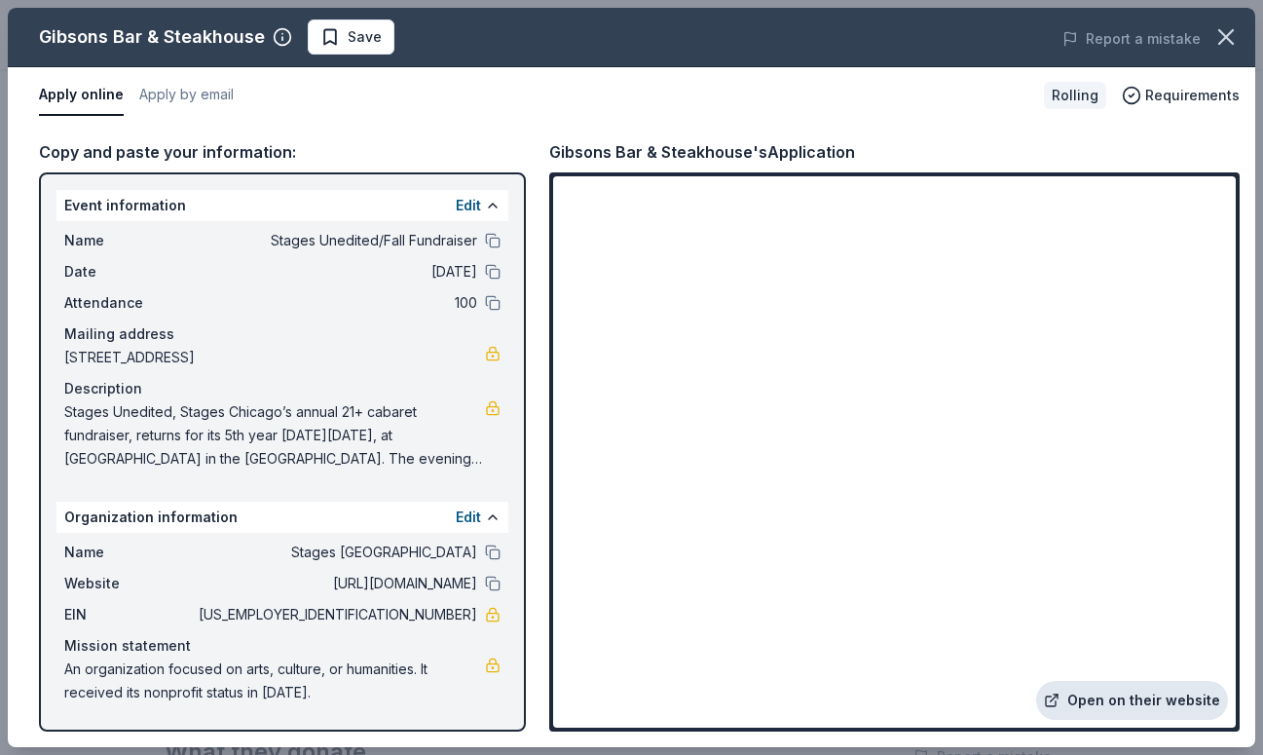
click at [1175, 688] on link "Open on their website" at bounding box center [1132, 700] width 192 height 39
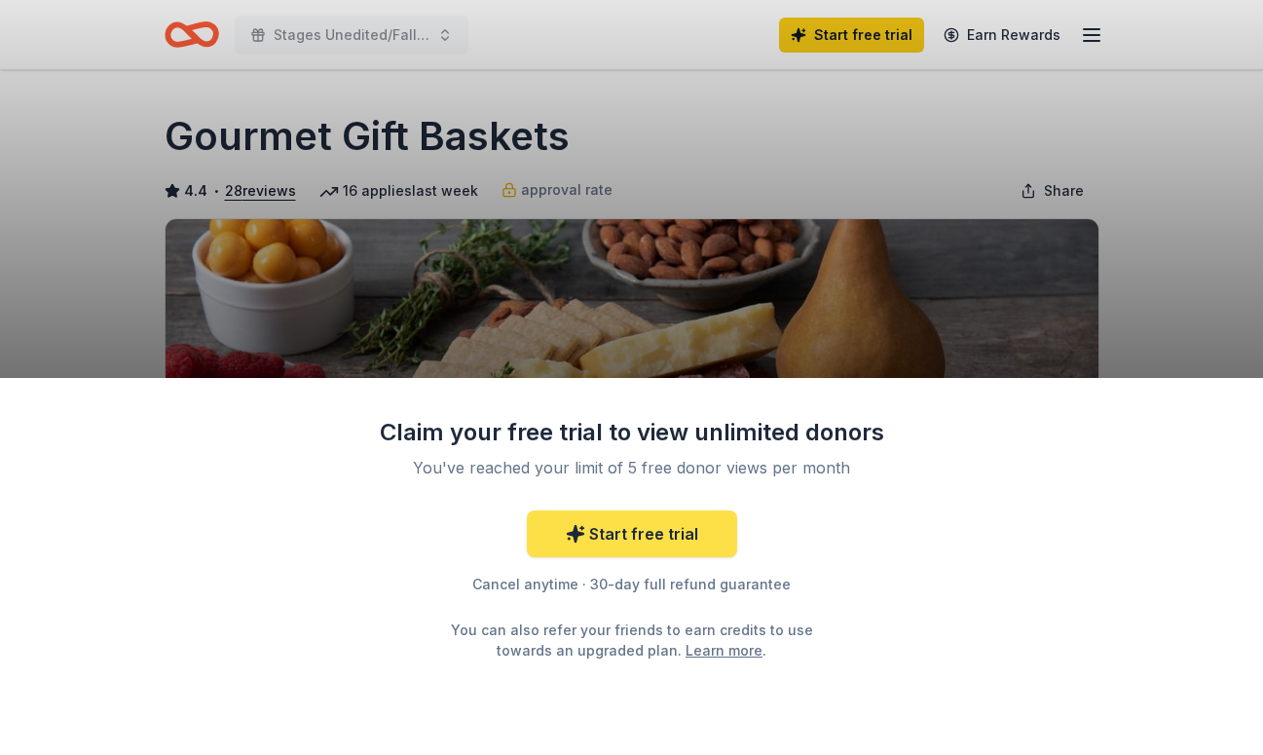
click at [714, 544] on link "Start free trial" at bounding box center [632, 533] width 210 height 47
click at [631, 536] on link "Start free trial" at bounding box center [632, 533] width 210 height 47
click at [641, 532] on link "Start free trial" at bounding box center [632, 533] width 210 height 47
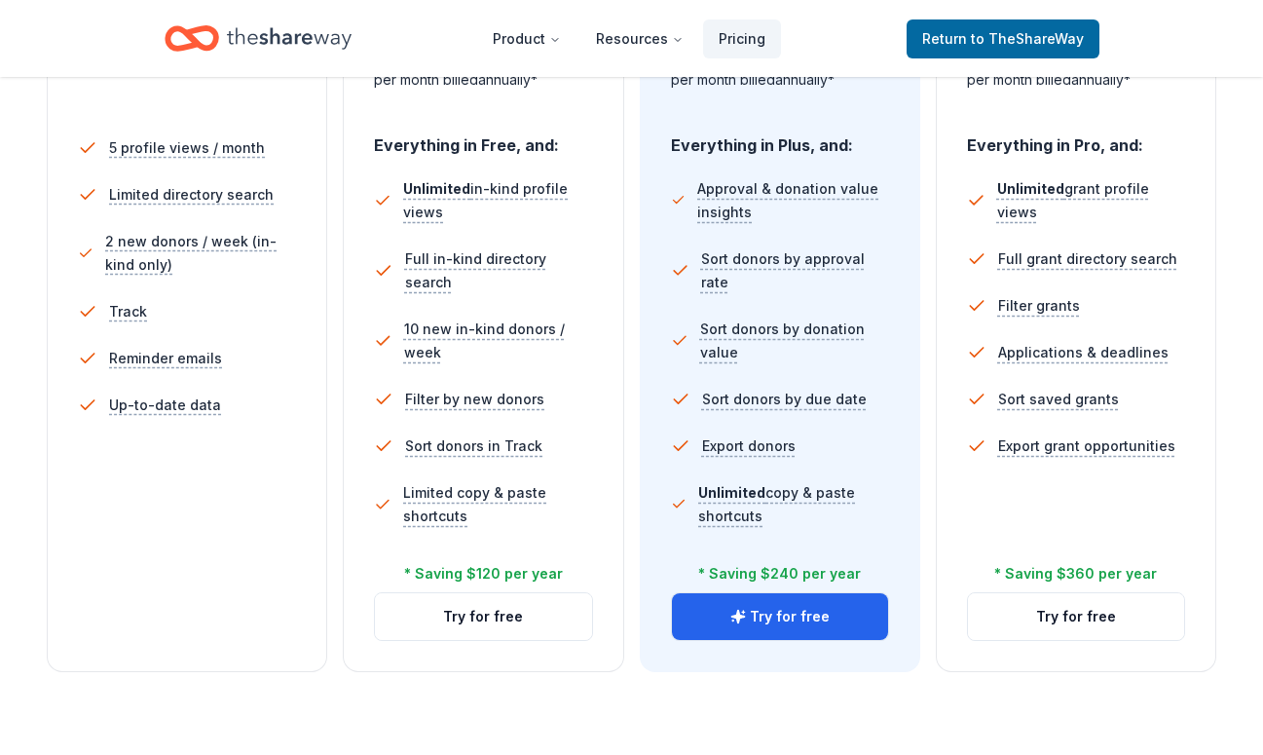
scroll to position [550, 0]
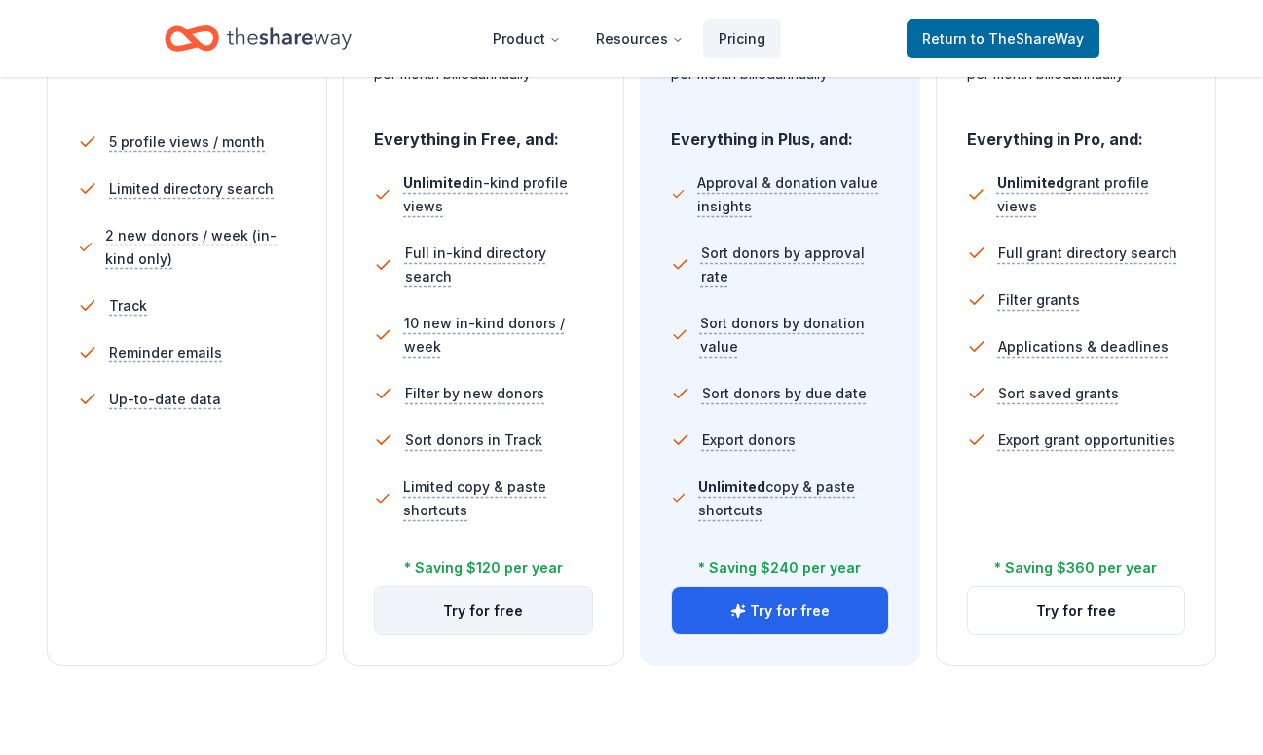
click at [547, 607] on button "Try for free" at bounding box center [483, 610] width 216 height 47
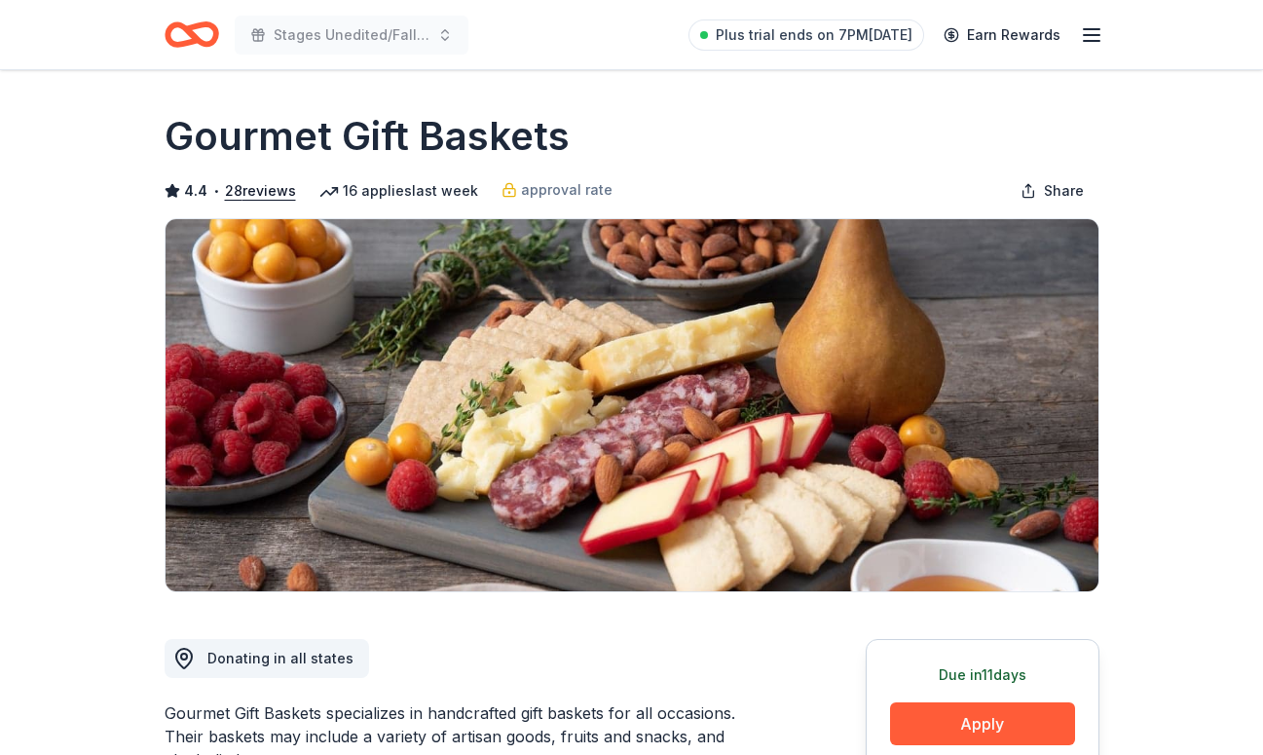
scroll to position [81, 0]
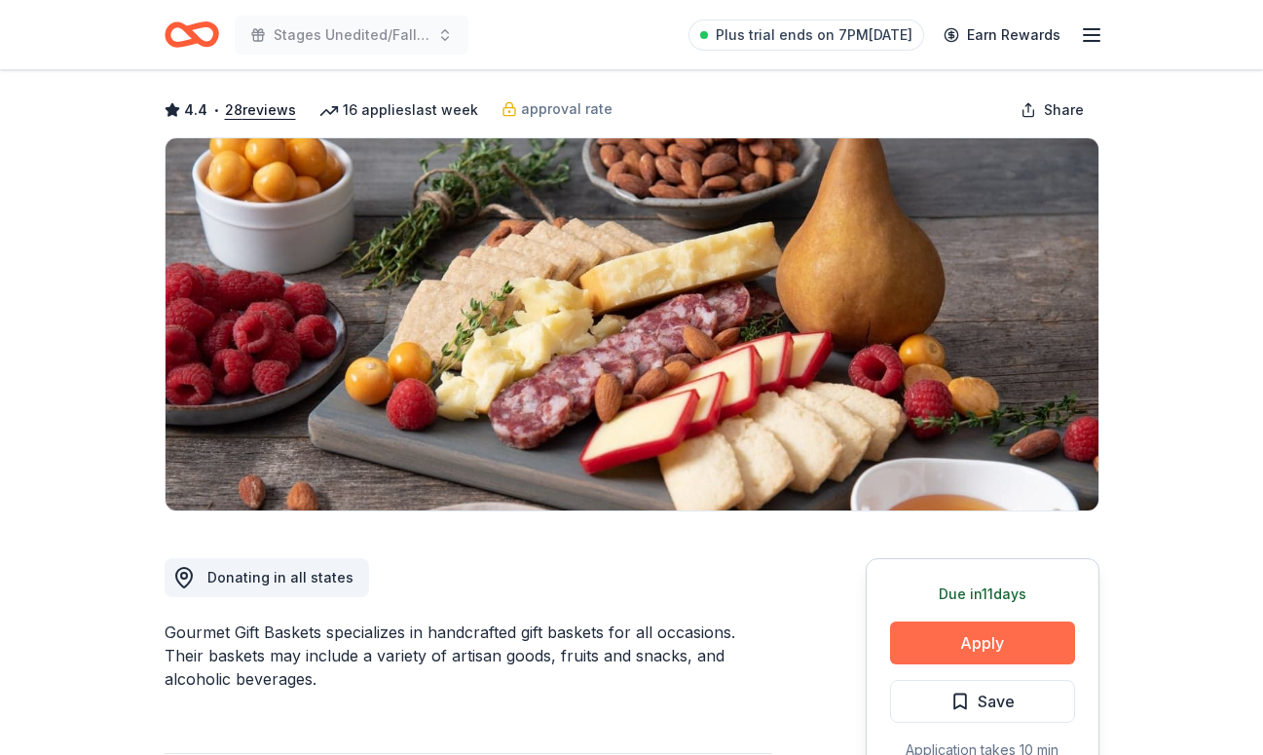
click at [1026, 657] on button "Apply" at bounding box center [982, 642] width 185 height 43
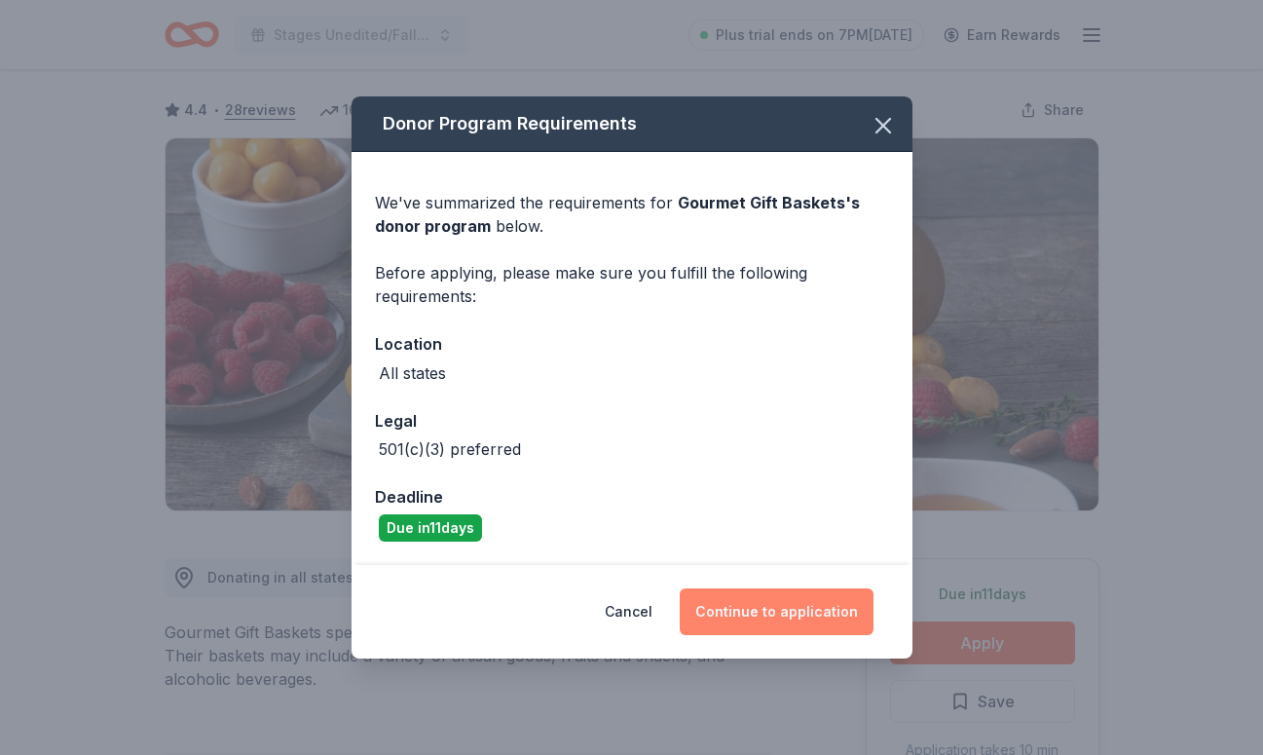
click at [813, 610] on button "Continue to application" at bounding box center [777, 611] width 194 height 47
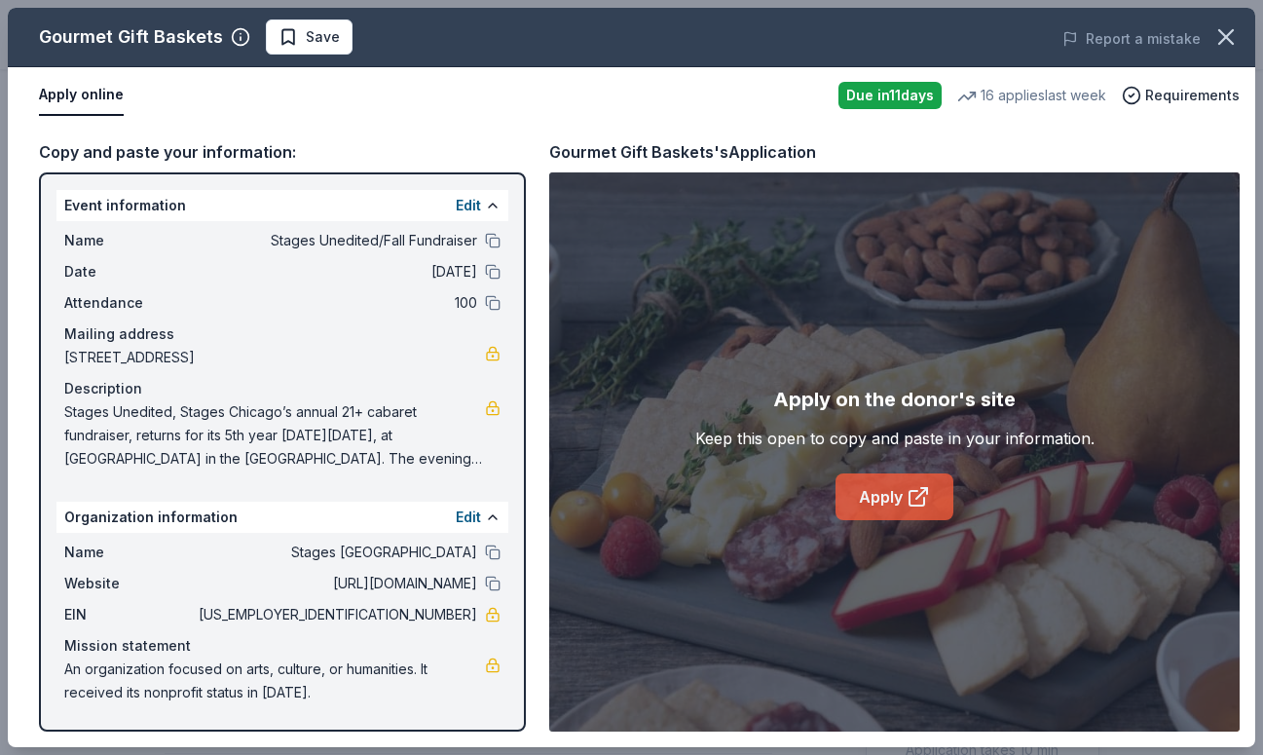
click at [916, 489] on icon at bounding box center [918, 496] width 23 height 23
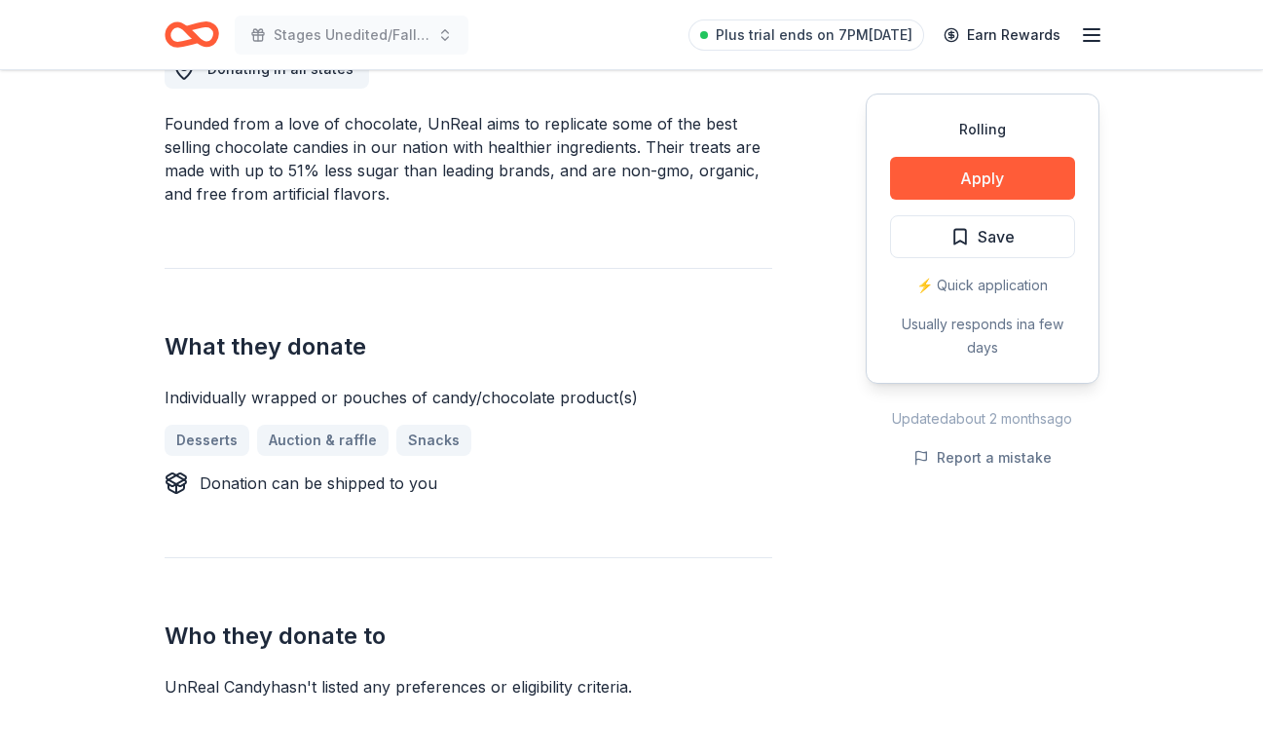
scroll to position [590, 0]
click at [927, 184] on button "Apply" at bounding box center [982, 178] width 185 height 43
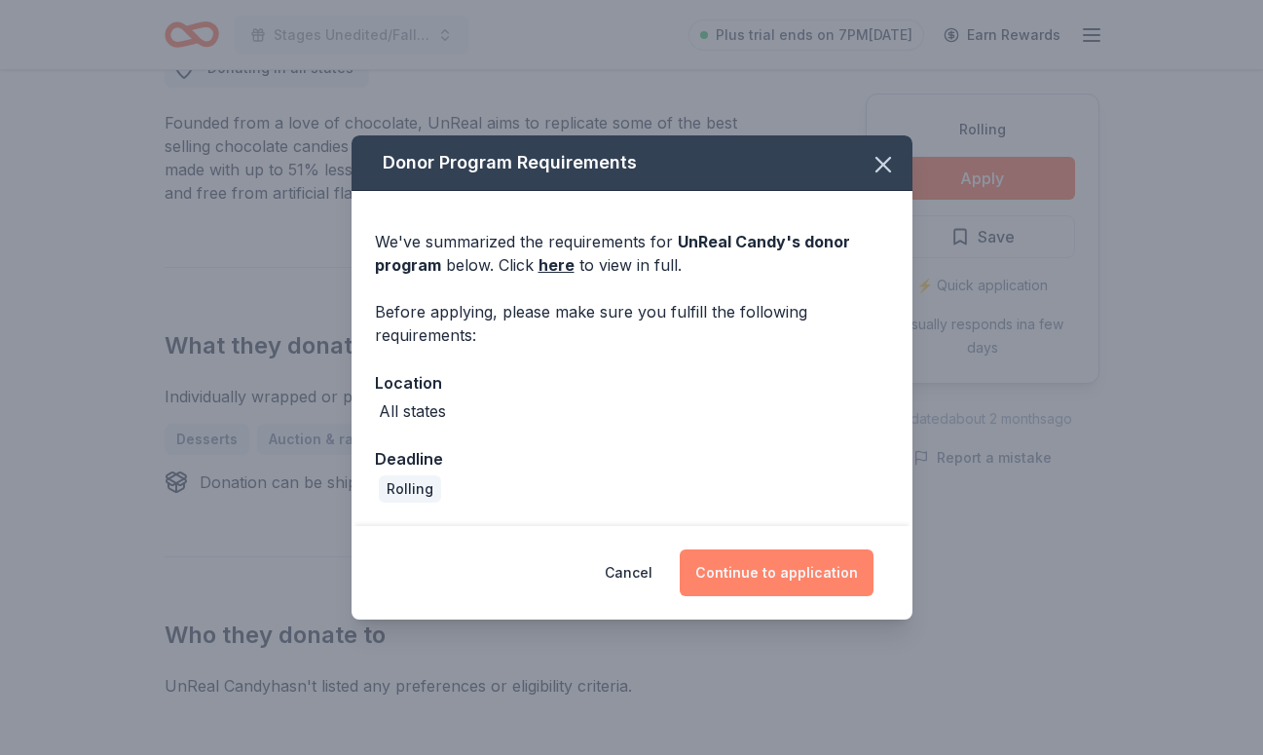
click at [736, 569] on button "Continue to application" at bounding box center [777, 572] width 194 height 47
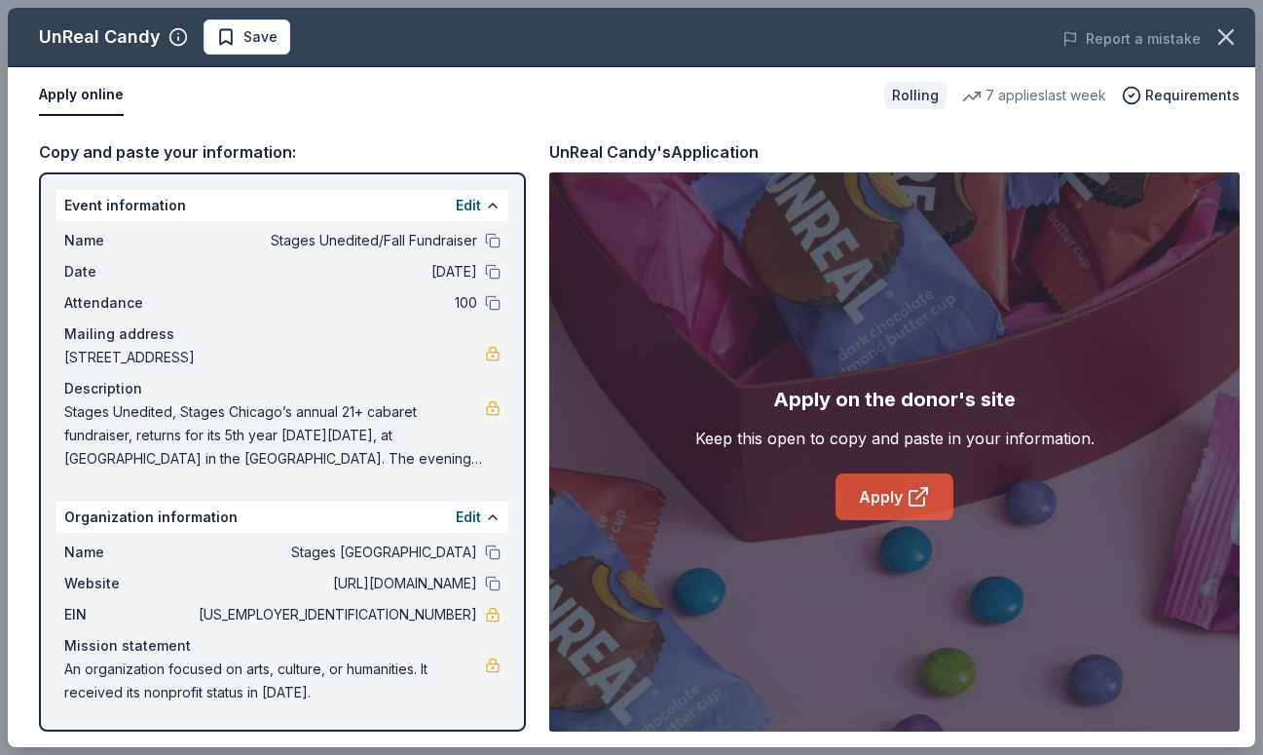
click at [898, 494] on link "Apply" at bounding box center [895, 496] width 118 height 47
